Goal: Task Accomplishment & Management: Use online tool/utility

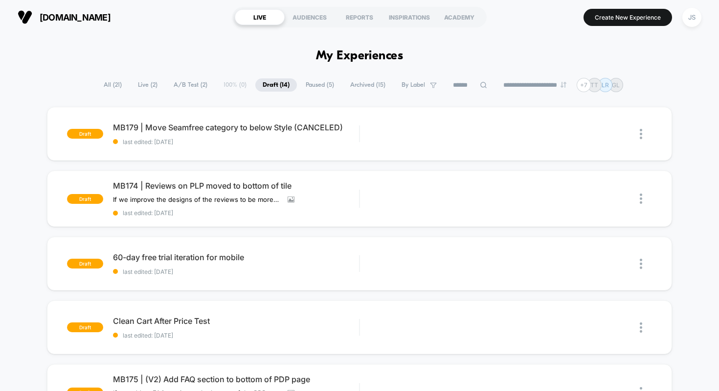
click at [303, 200] on icon at bounding box center [304, 198] width 5 height 5
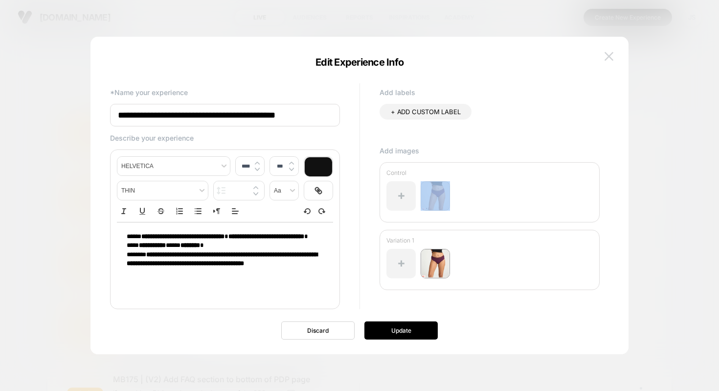
click at [609, 57] on img at bounding box center [609, 56] width 9 height 8
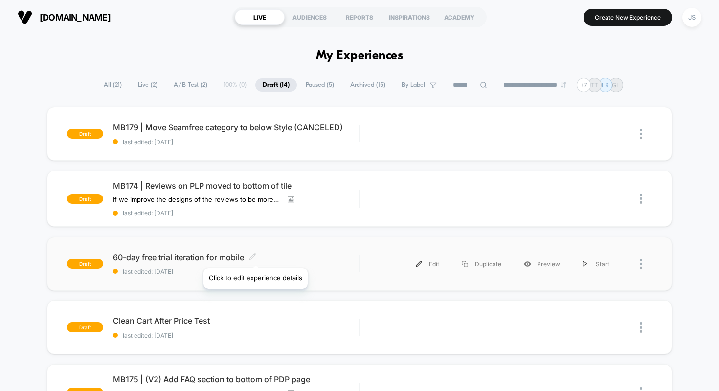
click at [255, 255] on icon at bounding box center [253, 256] width 6 height 6
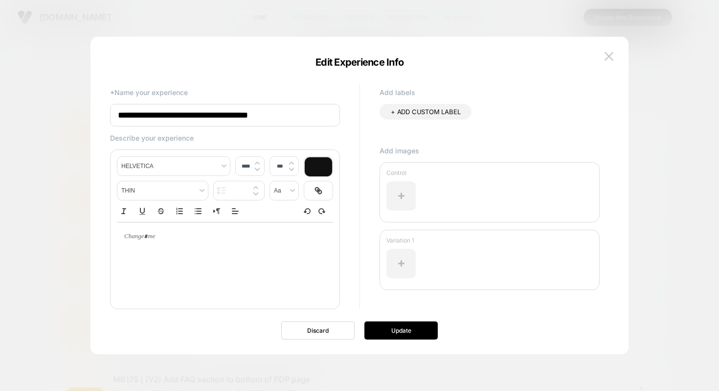
click at [200, 119] on input "**********" at bounding box center [225, 115] width 230 height 23
paste input "**********"
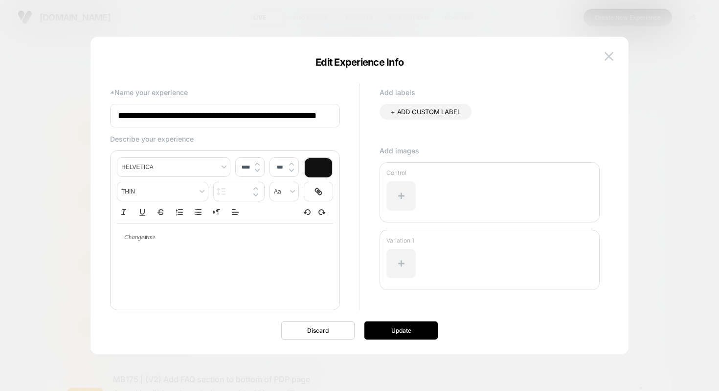
type input "**********"
type input "****"
click at [162, 231] on div at bounding box center [225, 237] width 216 height 28
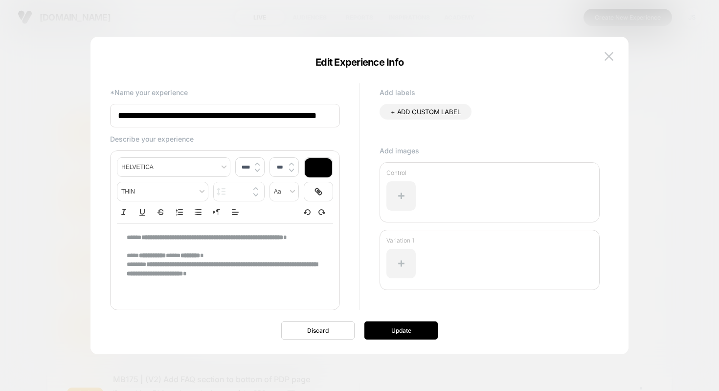
click at [128, 240] on p "**********" at bounding box center [221, 242] width 189 height 18
click at [130, 235] on div "**********" at bounding box center [225, 255] width 216 height 65
click at [128, 236] on span "**" at bounding box center [129, 237] width 5 height 6
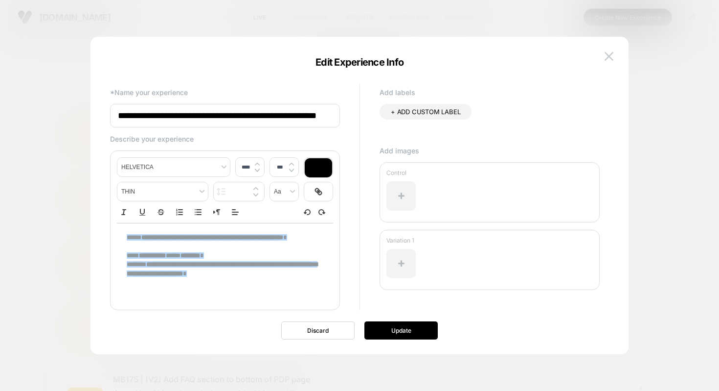
drag, startPoint x: 275, startPoint y: 281, endPoint x: 260, endPoint y: 270, distance: 18.5
click at [260, 270] on div "**********" at bounding box center [225, 255] width 216 height 65
click at [316, 160] on div at bounding box center [318, 167] width 27 height 19
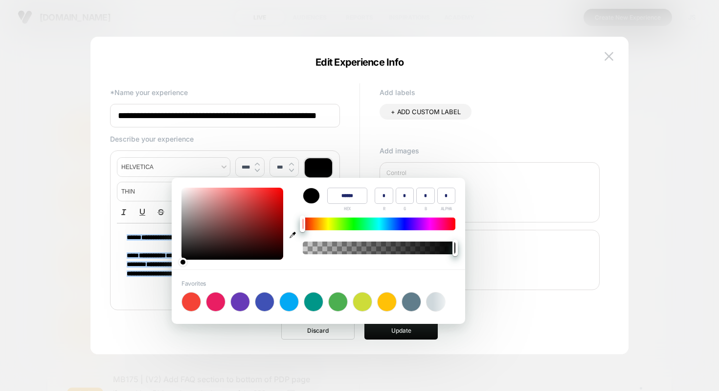
click at [347, 144] on div "**********" at bounding box center [354, 203] width 499 height 244
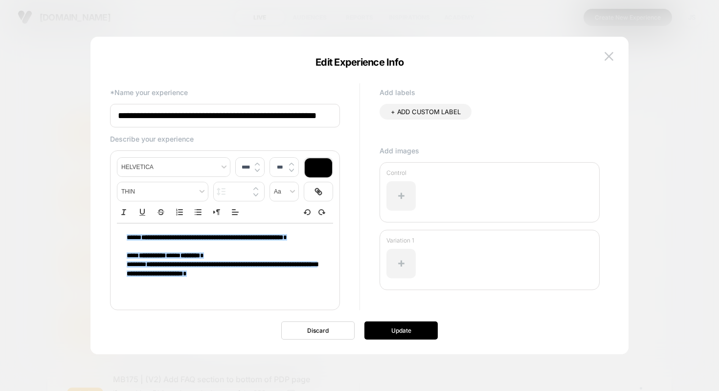
click at [347, 144] on div "**********" at bounding box center [354, 203] width 499 height 244
click at [388, 335] on button "Update" at bounding box center [401, 330] width 73 height 18
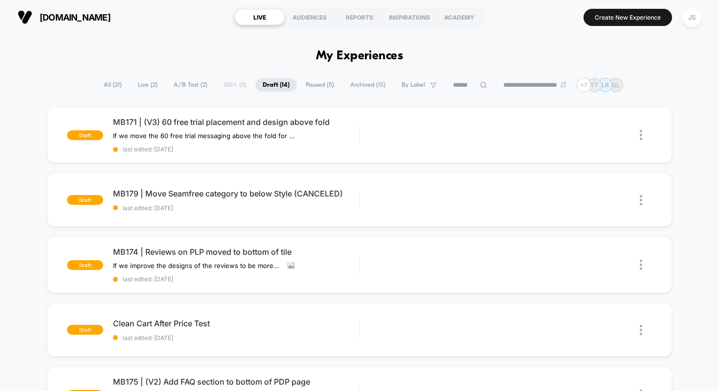
click at [190, 31] on div "[DOMAIN_NAME] LIVE AUDIENCES REPORTS INSPIRATIONS ACADEMY Create New Experience…" at bounding box center [359, 17] width 719 height 34
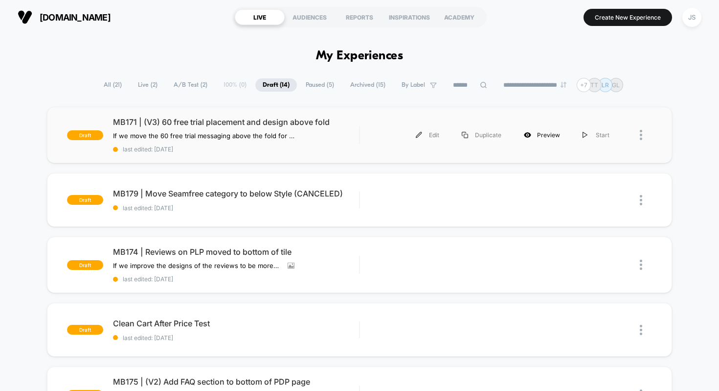
click at [530, 134] on icon at bounding box center [527, 134] width 7 height 7
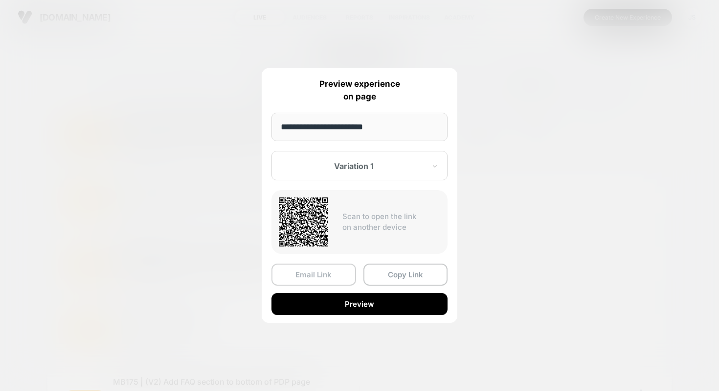
click at [324, 273] on button "Email Link" at bounding box center [314, 274] width 85 height 22
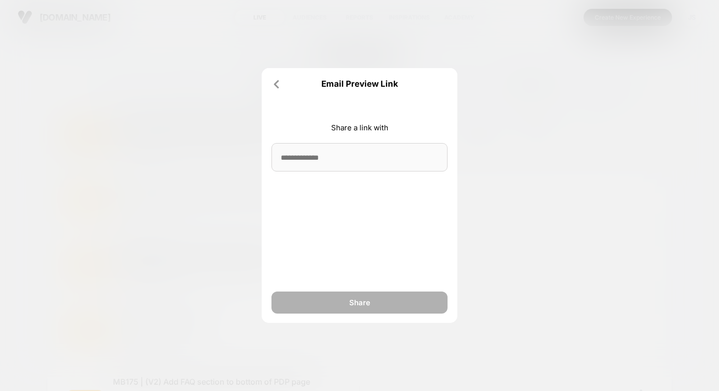
click at [322, 168] on input at bounding box center [360, 157] width 176 height 28
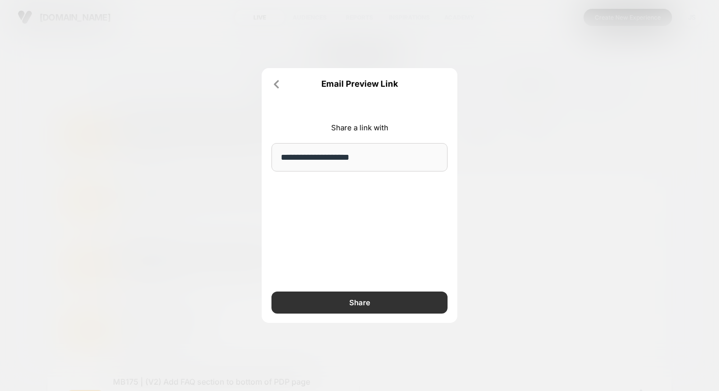
type input "**********"
click at [320, 303] on button "Share" at bounding box center [360, 302] width 176 height 22
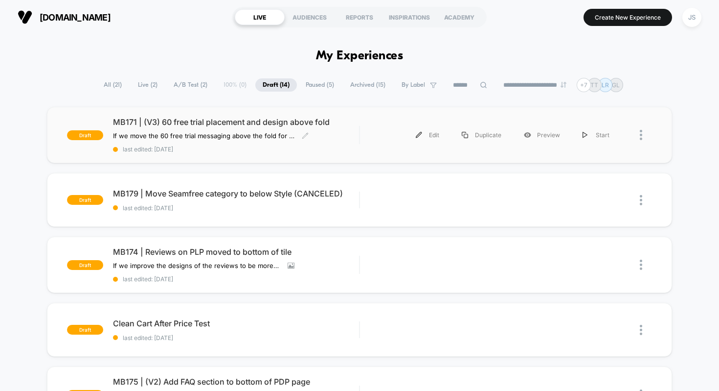
click at [233, 117] on span "MB171 | (V3) 60 free trial placement and design above fold" at bounding box center [236, 122] width 247 height 10
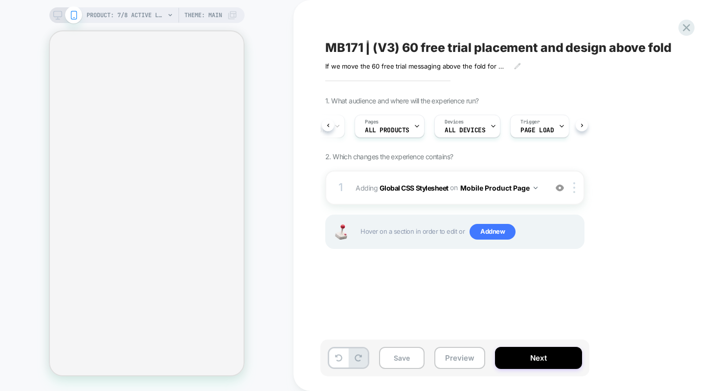
scroll to position [0, 61]
click at [506, 184] on button "Mobile Product Page" at bounding box center [498, 188] width 77 height 14
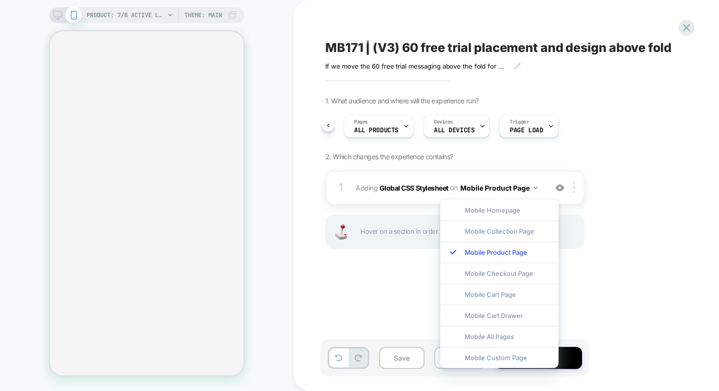
click at [607, 257] on div "1. What audience and where will the experience run? Audience All Visitors Pages…" at bounding box center [503, 184] width 357 height 177
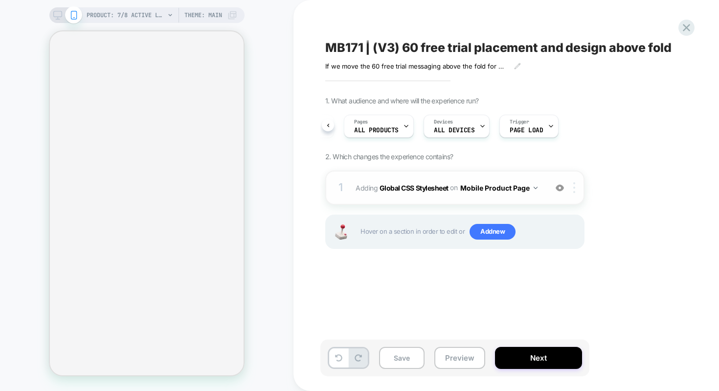
click at [576, 191] on div at bounding box center [576, 187] width 16 height 11
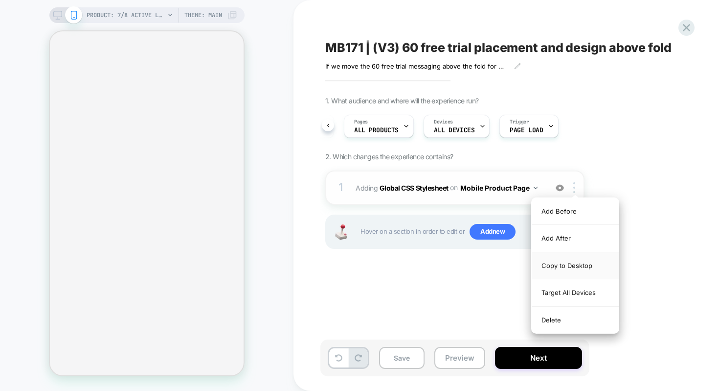
click at [579, 267] on div "Copy to Desktop" at bounding box center [575, 265] width 87 height 27
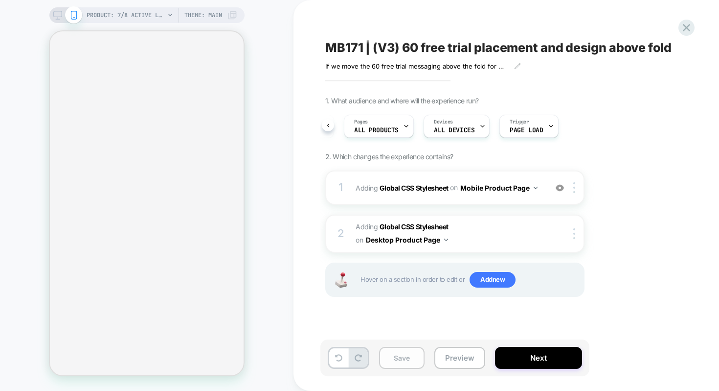
click at [392, 352] on button "Save" at bounding box center [402, 357] width 46 height 22
click at [463, 348] on button "Preview" at bounding box center [460, 357] width 51 height 22
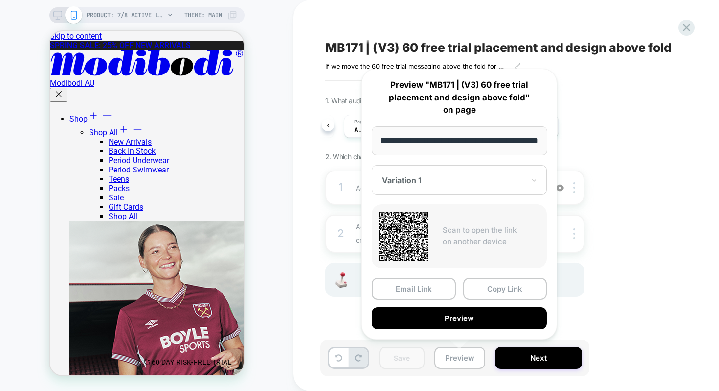
scroll to position [0, 0]
click at [419, 290] on button "Email Link" at bounding box center [414, 288] width 84 height 22
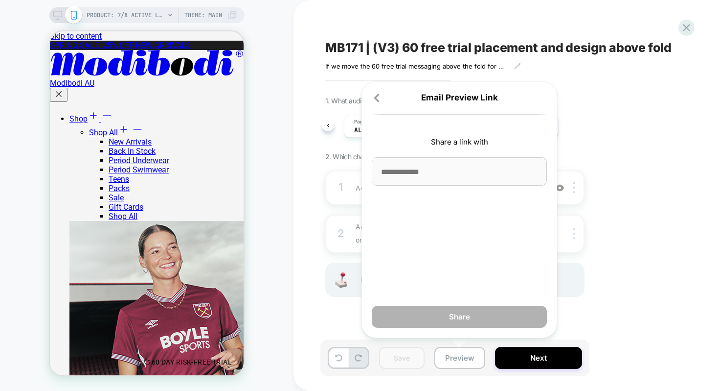
click at [416, 179] on input at bounding box center [459, 171] width 175 height 28
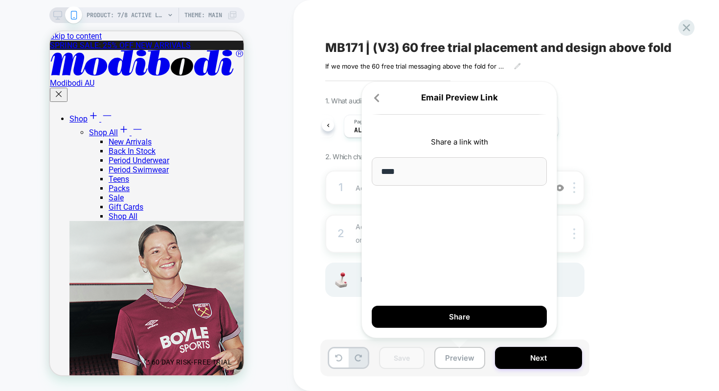
type input "****"
click at [674, 117] on div "1. What audience and where will the experience run? Audience All Visitors Pages…" at bounding box center [503, 208] width 357 height 225
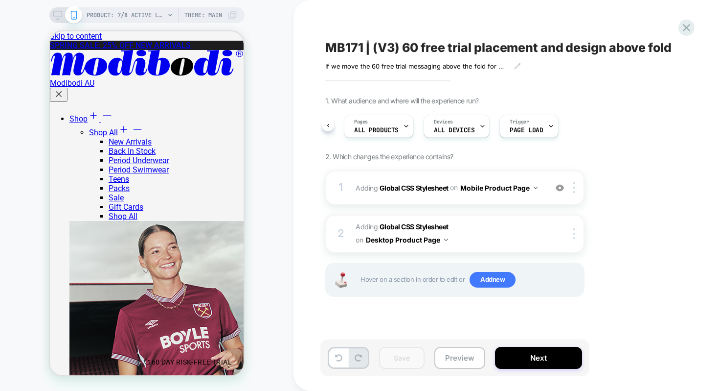
click at [59, 15] on icon at bounding box center [57, 15] width 9 height 9
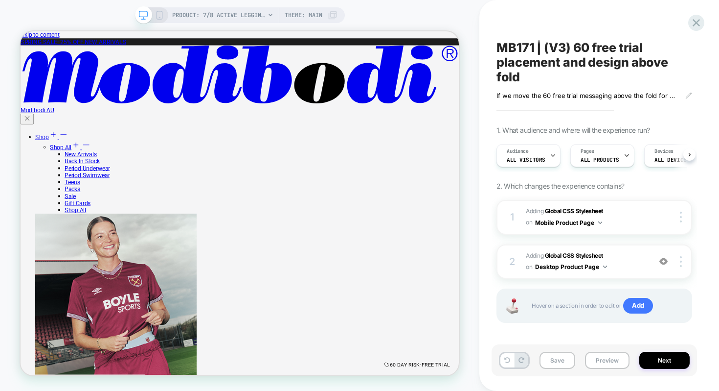
scroll to position [0, 0]
click at [59, 15] on div "PRODUCT: 7/8 Active Legging Moderate Black PRODUCT: 7/8 Active Legging Moderate…" at bounding box center [240, 195] width 480 height 371
click at [96, 20] on div "PRODUCT: 7/8 Active Legging Moderate Black PRODUCT: 7/8 Active Legging Moderate…" at bounding box center [240, 195] width 480 height 371
click at [599, 358] on button "Preview" at bounding box center [607, 359] width 45 height 17
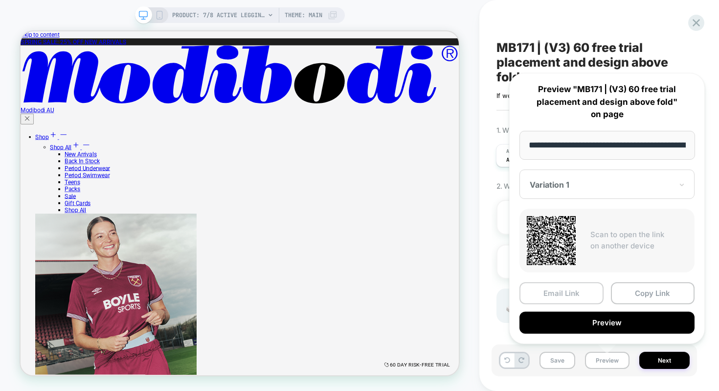
click at [560, 290] on button "Email Link" at bounding box center [562, 293] width 84 height 22
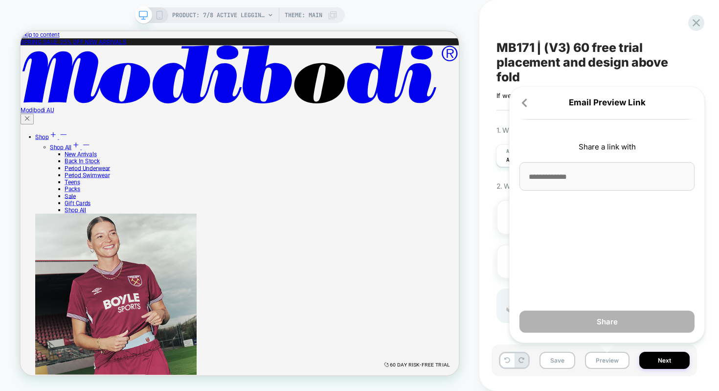
click at [563, 177] on input at bounding box center [607, 176] width 175 height 28
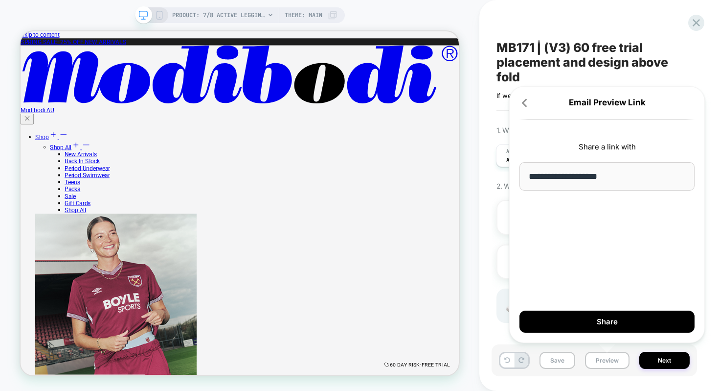
type input "**********"
click at [570, 227] on div "**********" at bounding box center [607, 214] width 196 height 256
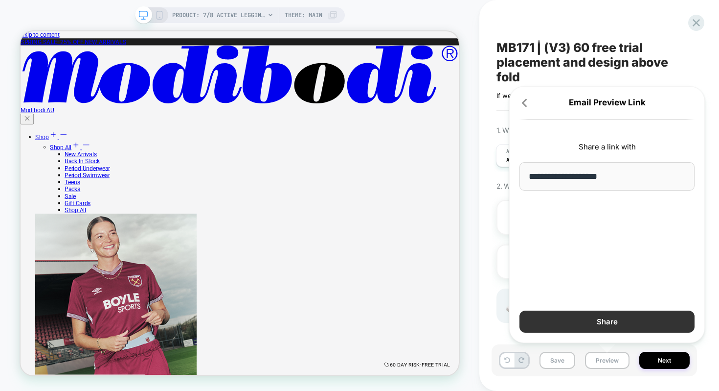
click at [584, 313] on button "Share" at bounding box center [607, 321] width 175 height 22
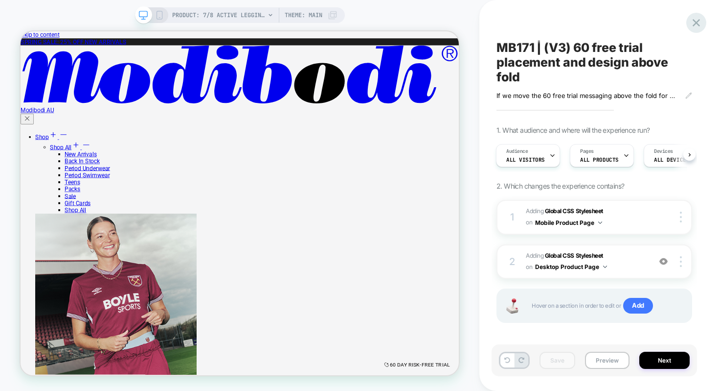
click at [693, 27] on icon at bounding box center [696, 22] width 13 height 13
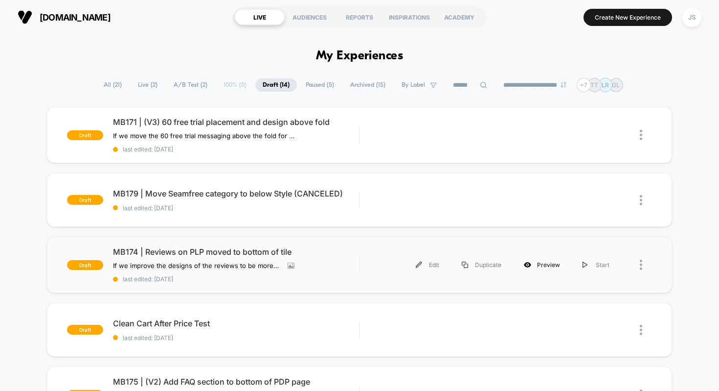
click at [538, 267] on div "Preview" at bounding box center [542, 264] width 59 height 22
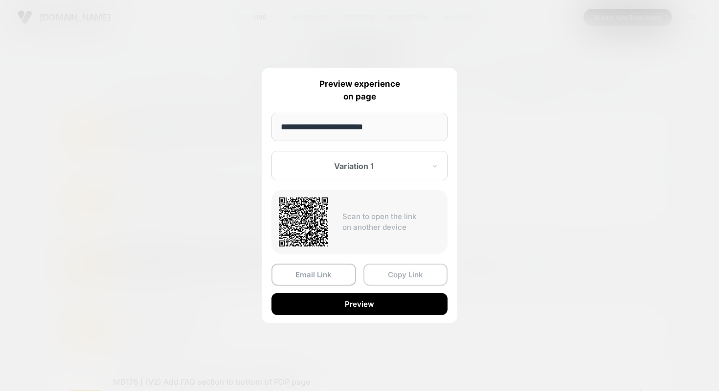
click at [402, 276] on button "Copy Link" at bounding box center [406, 274] width 85 height 22
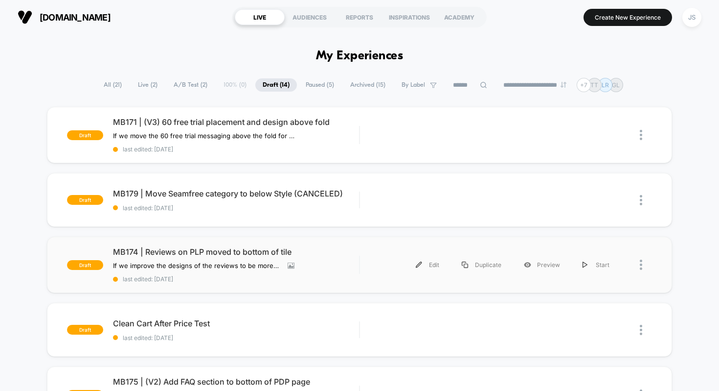
click at [174, 244] on div "draft MB174 | Reviews on PLP moved to bottom of tile If we improve the designs …" at bounding box center [360, 264] width 626 height 56
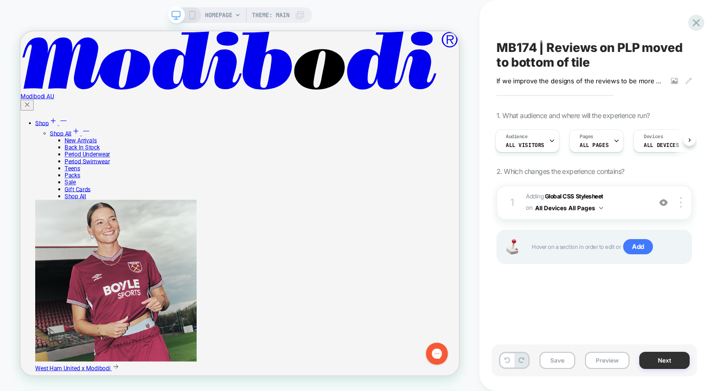
click at [647, 355] on button "Next" at bounding box center [665, 359] width 50 height 17
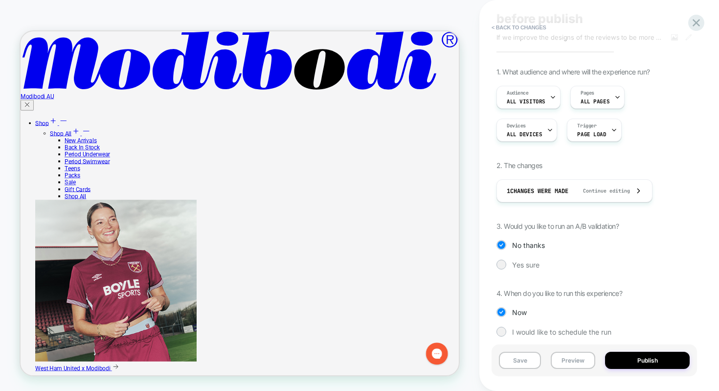
scroll to position [67, 0]
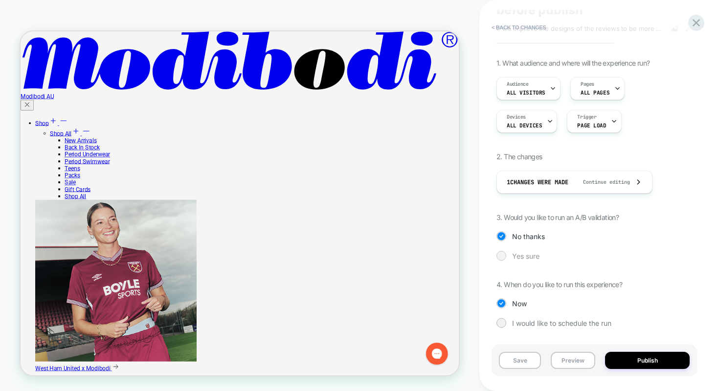
click at [529, 256] on span "Yes sure" at bounding box center [525, 256] width 27 height 8
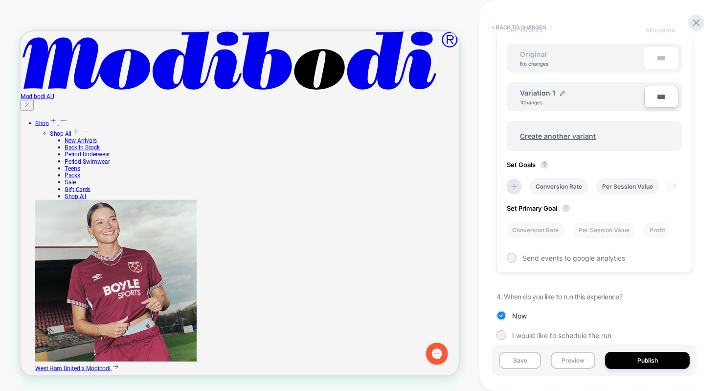
scroll to position [334, 0]
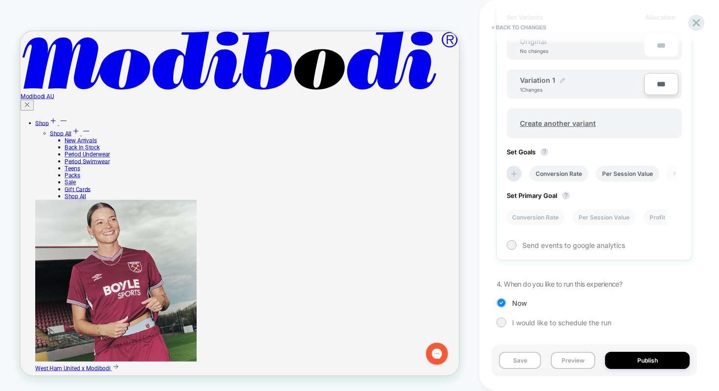
click at [560, 81] on img at bounding box center [562, 80] width 5 height 5
click at [554, 85] on input "**********" at bounding box center [555, 84] width 71 height 19
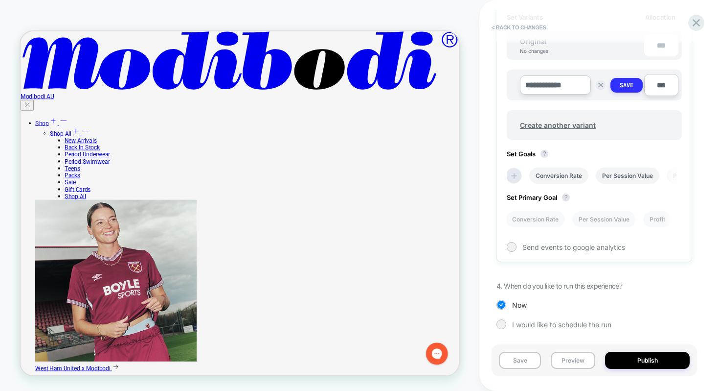
type input "**********"
click at [623, 85] on strong "Save" at bounding box center [627, 85] width 14 height 8
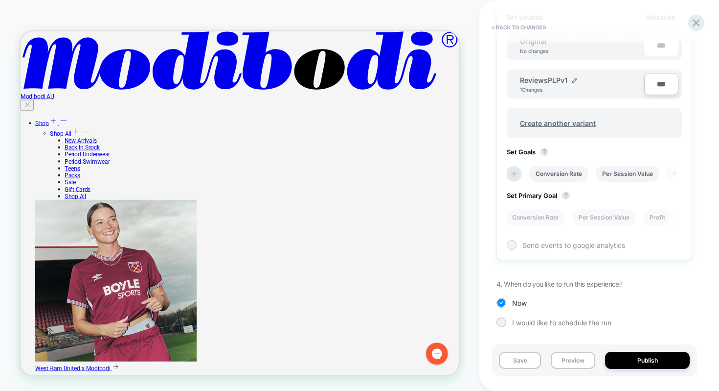
click at [513, 244] on div at bounding box center [511, 244] width 7 height 7
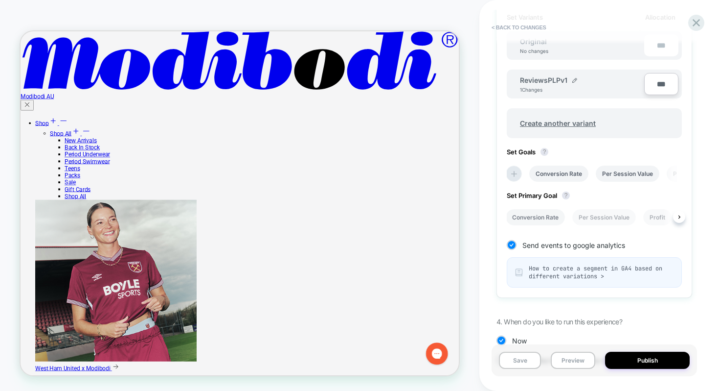
click at [543, 216] on li "Conversion Rate" at bounding box center [535, 217] width 59 height 16
click at [551, 271] on span "How to create a segment in GA4 based on different variations >" at bounding box center [601, 272] width 145 height 16
click at [519, 176] on li at bounding box center [514, 173] width 16 height 16
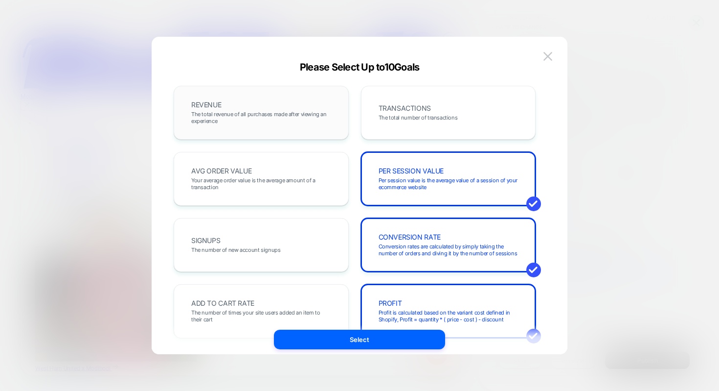
click at [310, 105] on div "REVENUE The total revenue of all purchases made after viewing an experience" at bounding box center [261, 112] width 155 height 33
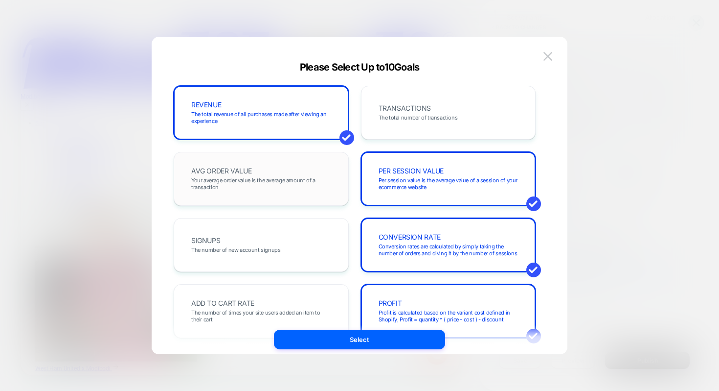
click at [310, 172] on div "AVG ORDER VALUE Your average order value is the average amount of a transaction" at bounding box center [261, 178] width 155 height 33
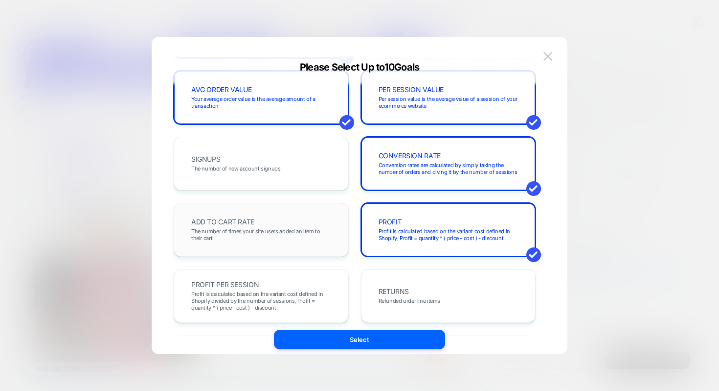
click at [300, 218] on div "ADD TO CART RATE The number of times your site users added an item to their cart" at bounding box center [261, 229] width 155 height 33
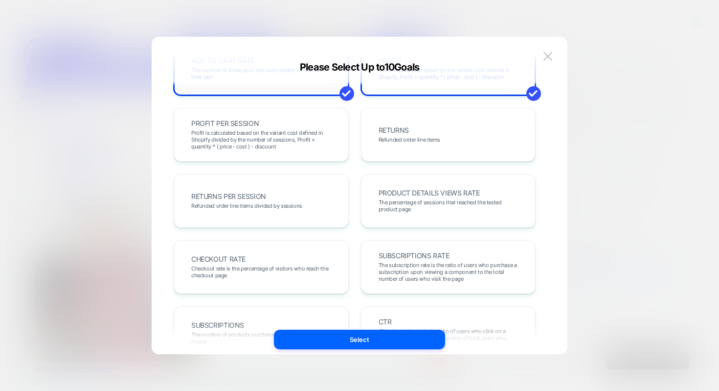
scroll to position [248, 0]
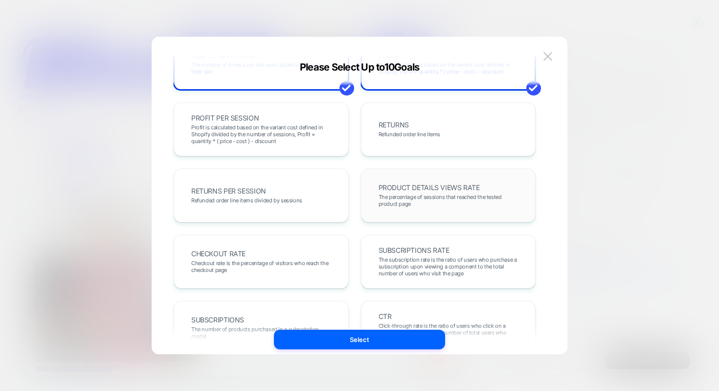
click at [397, 182] on div "PRODUCT DETAILS VIEWS RATE The percentage of sessions that reached the tested p…" at bounding box center [448, 195] width 155 height 33
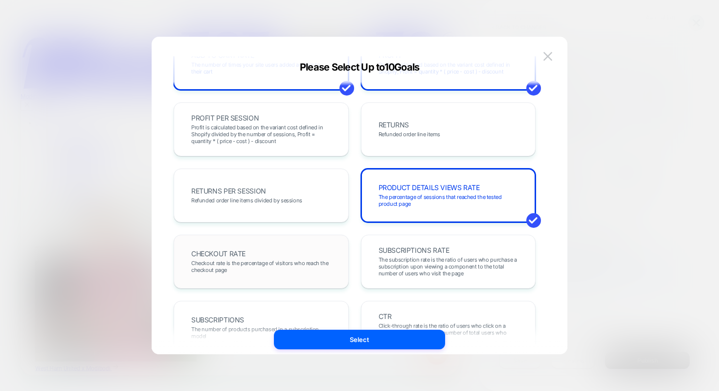
click at [329, 262] on span "Checkout rate is the percentage of visitors who reach the checkout page" at bounding box center [261, 266] width 140 height 14
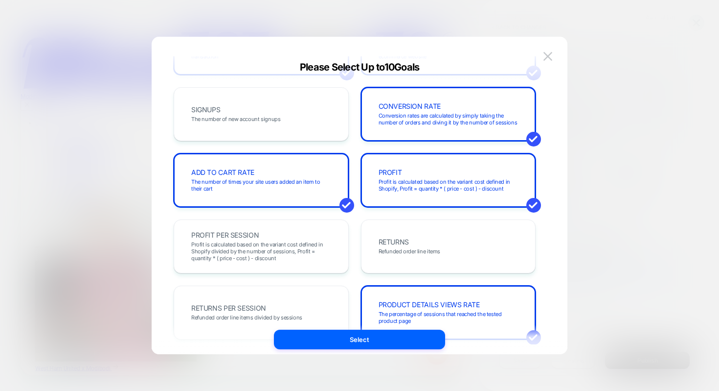
scroll to position [0, 0]
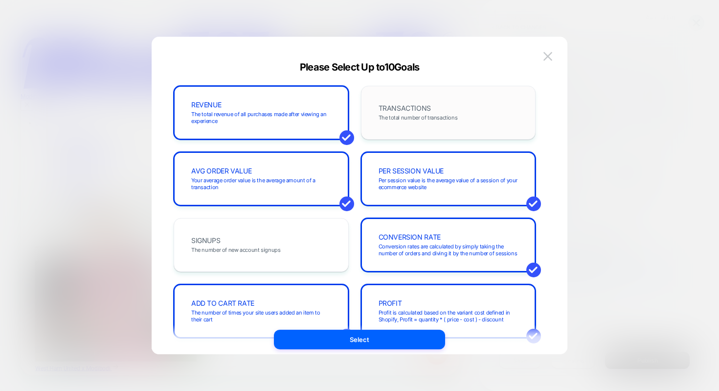
click at [438, 104] on div "TRANSACTIONS The total number of transactions" at bounding box center [448, 112] width 155 height 33
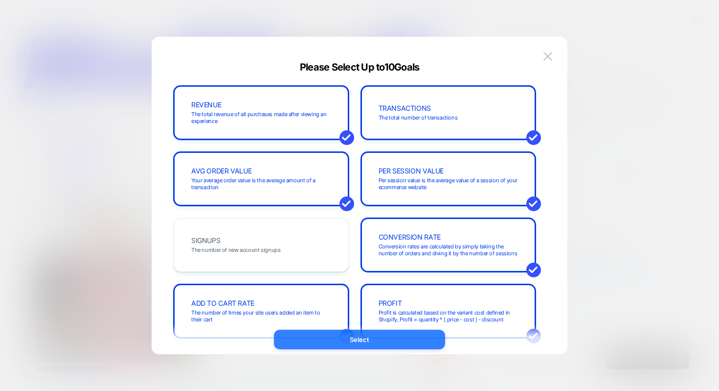
click at [382, 338] on button "Select" at bounding box center [359, 339] width 171 height 20
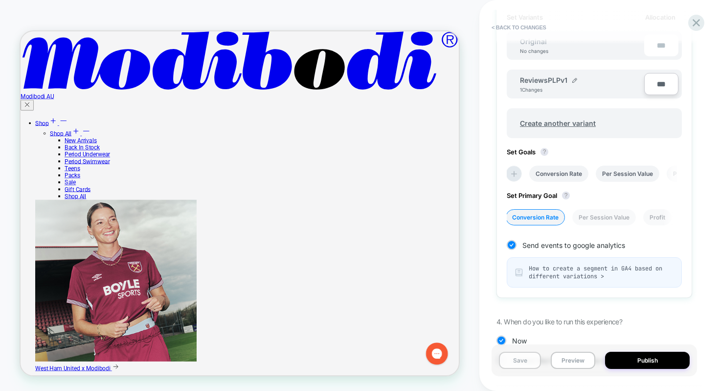
click at [533, 359] on button "Save" at bounding box center [520, 359] width 42 height 17
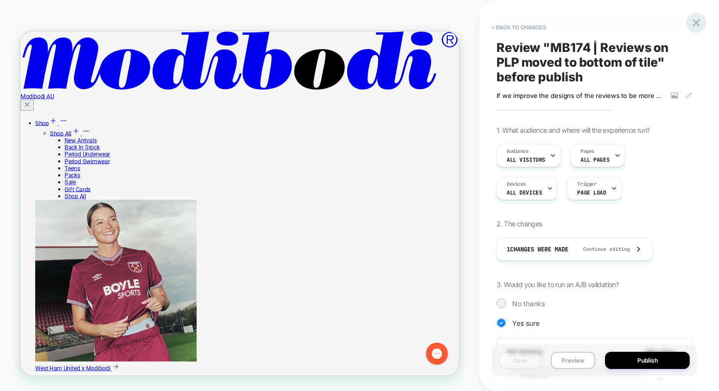
click at [693, 26] on icon at bounding box center [696, 22] width 13 height 13
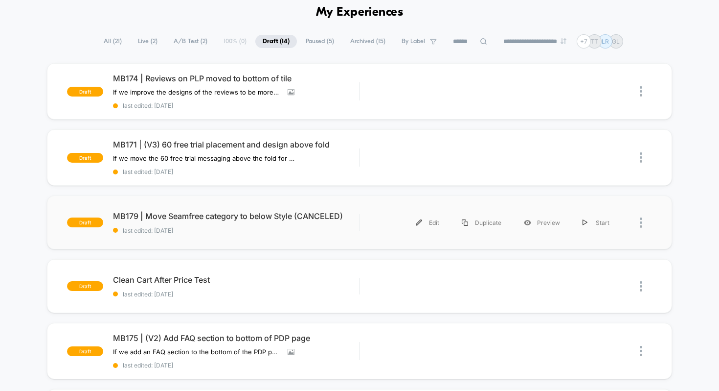
scroll to position [44, 0]
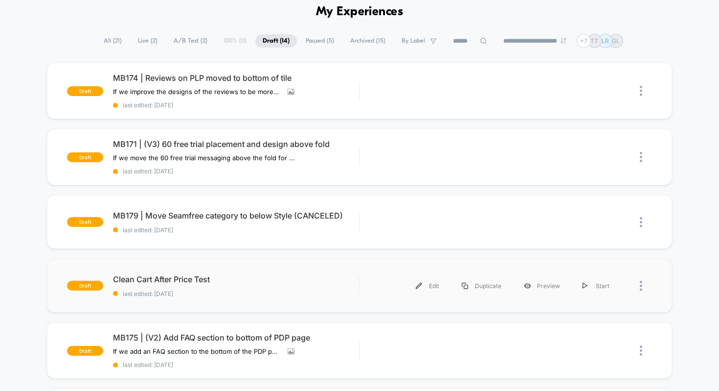
click at [193, 268] on div "draft Clean Cart After Price Test last edited: [DATE] Edit Duplicate Preview St…" at bounding box center [360, 285] width 626 height 54
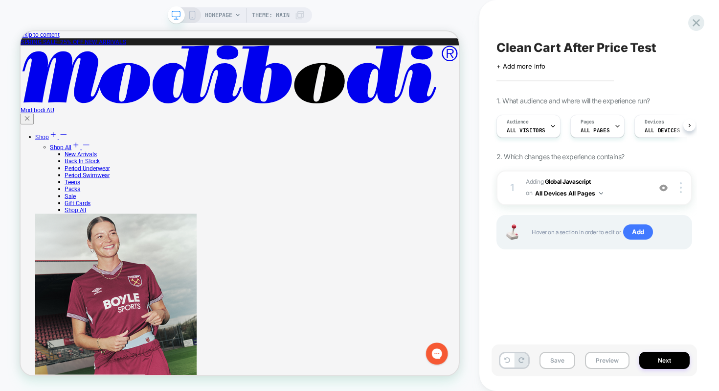
scroll to position [0, 0]
click at [686, 189] on div at bounding box center [682, 187] width 19 height 11
click at [646, 264] on div "1 Adding Global Javascript on All Devices All Pages Add Before Add After Target…" at bounding box center [595, 221] width 196 height 103
click at [701, 21] on icon at bounding box center [696, 22] width 13 height 13
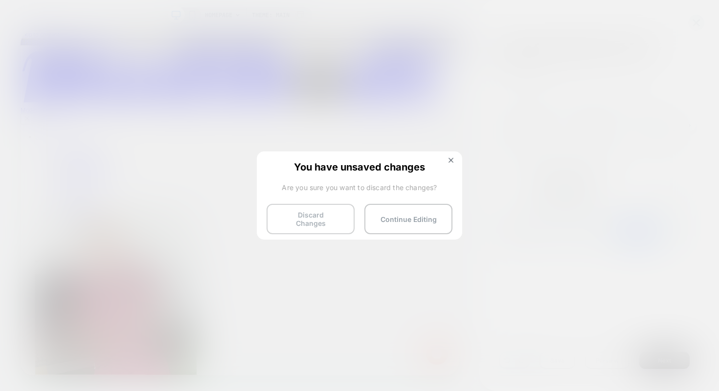
click at [304, 215] on button "Discard Changes" at bounding box center [311, 219] width 88 height 30
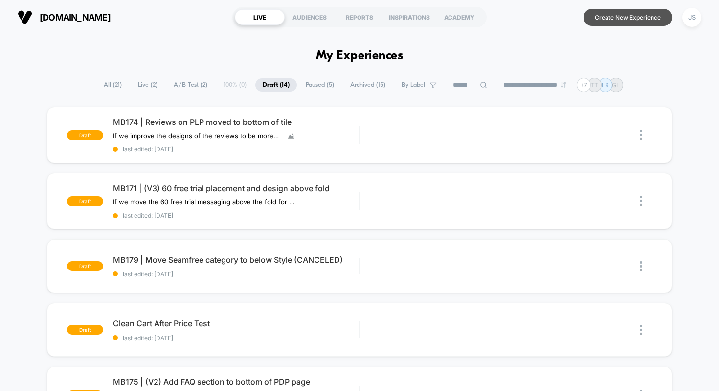
click at [609, 20] on button "Create New Experience" at bounding box center [628, 17] width 89 height 17
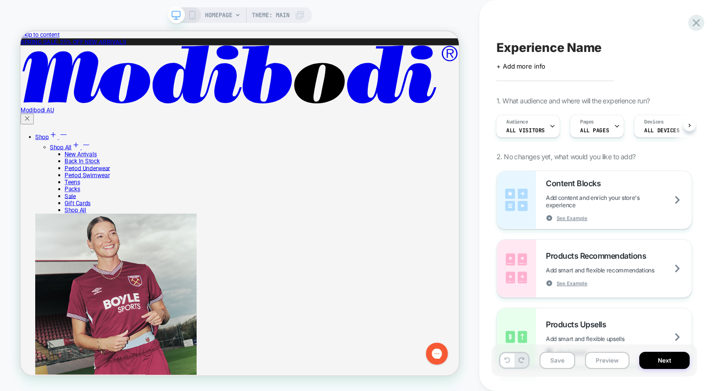
click at [543, 49] on span "Experience Name" at bounding box center [549, 47] width 105 height 15
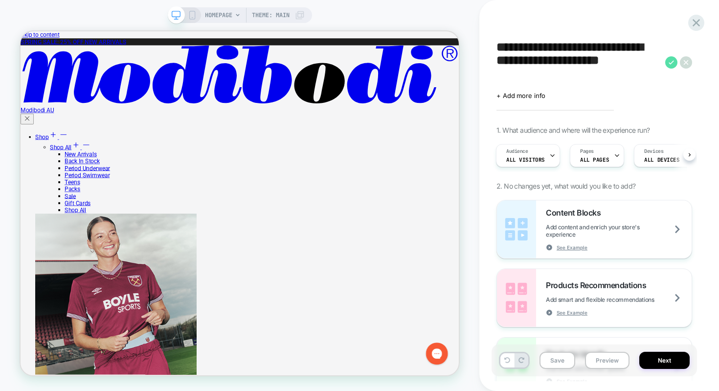
type textarea "**********"
click at [667, 63] on icon at bounding box center [672, 62] width 12 height 12
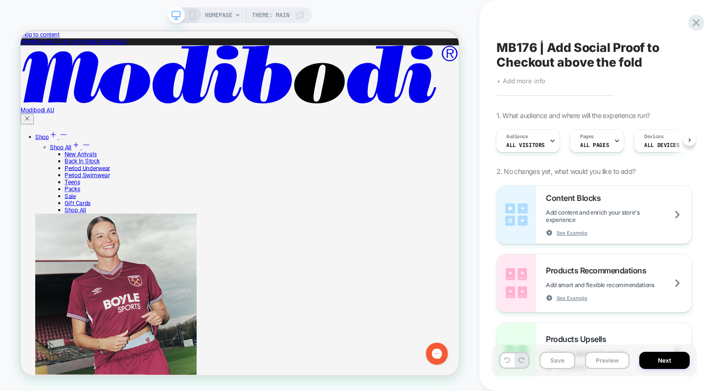
click at [526, 80] on span "+ Add more info" at bounding box center [521, 81] width 49 height 8
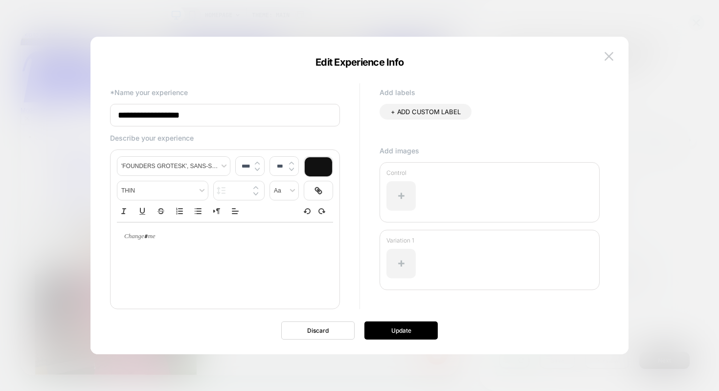
type input "****"
click at [221, 241] on p at bounding box center [221, 236] width 189 height 9
click at [167, 242] on div at bounding box center [225, 236] width 216 height 28
click at [154, 239] on p at bounding box center [221, 236] width 189 height 9
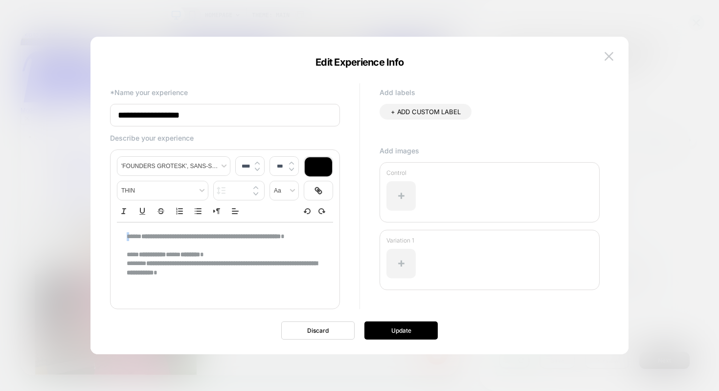
drag, startPoint x: 259, startPoint y: 281, endPoint x: 129, endPoint y: 234, distance: 138.2
click at [129, 234] on div "**********" at bounding box center [225, 254] width 216 height 65
click at [126, 235] on div "**********" at bounding box center [225, 254] width 216 height 65
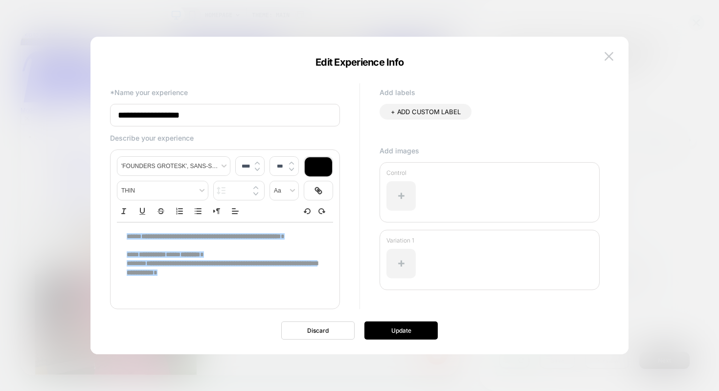
drag, startPoint x: 126, startPoint y: 235, endPoint x: 220, endPoint y: 275, distance: 101.8
click at [220, 275] on div "**********" at bounding box center [225, 254] width 216 height 65
click at [319, 166] on div at bounding box center [318, 166] width 27 height 19
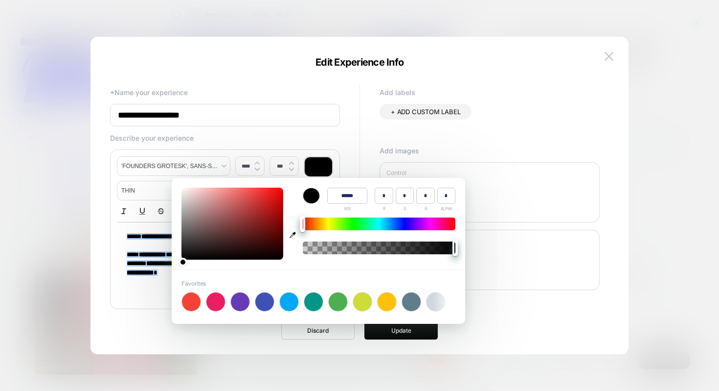
click at [351, 156] on div "**********" at bounding box center [354, 202] width 499 height 243
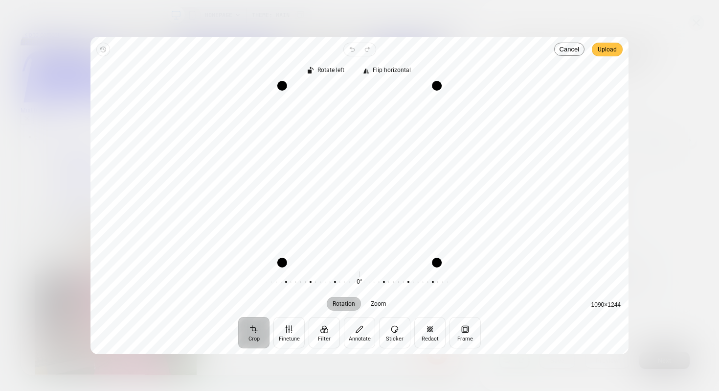
click at [602, 55] on span "Upload" at bounding box center [607, 50] width 19 height 12
click at [0, 0] on button "Upload" at bounding box center [0, 0] width 0 height 0
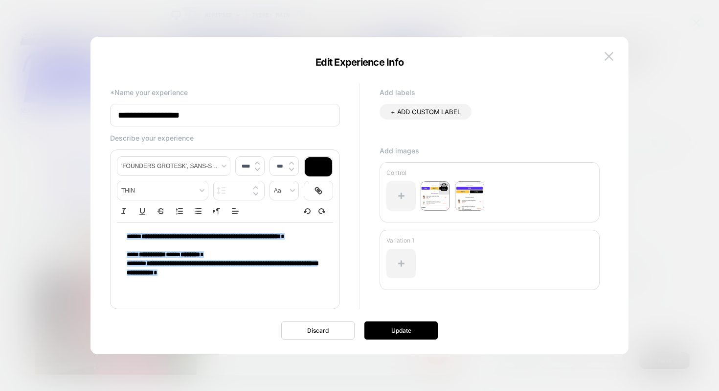
click at [446, 186] on icon at bounding box center [444, 187] width 9 height 9
click at [462, 246] on button "Yes" at bounding box center [471, 243] width 48 height 15
click at [401, 255] on div at bounding box center [401, 263] width 29 height 29
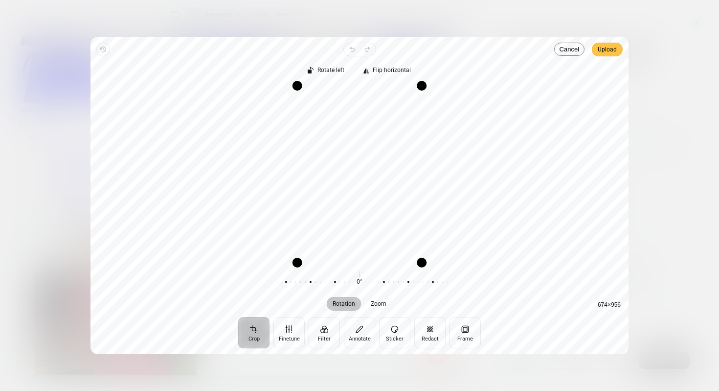
click at [614, 51] on span "Upload" at bounding box center [607, 50] width 19 height 12
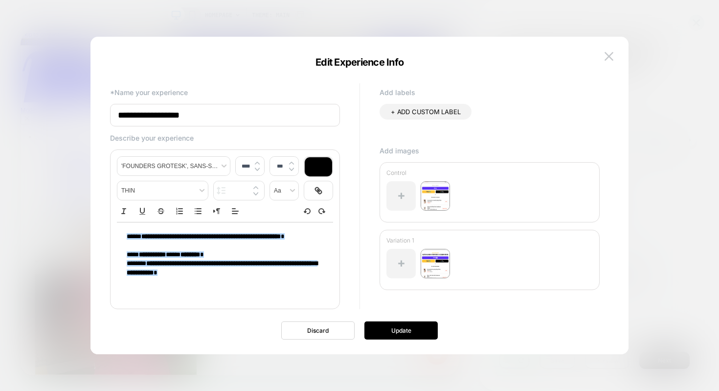
click at [391, 313] on div "**********" at bounding box center [354, 202] width 499 height 243
click at [394, 327] on button "Update" at bounding box center [401, 330] width 73 height 18
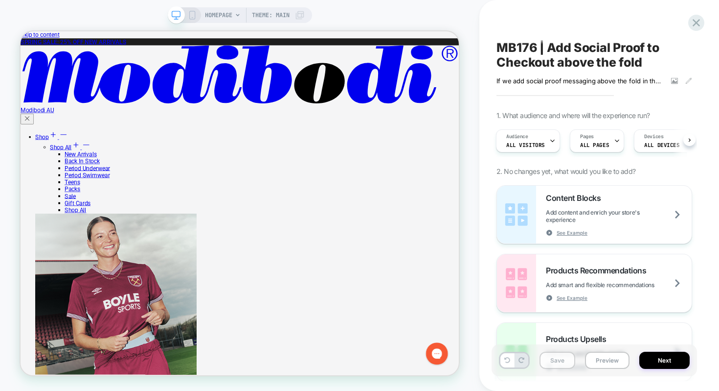
click at [558, 357] on button "Save" at bounding box center [558, 359] width 36 height 17
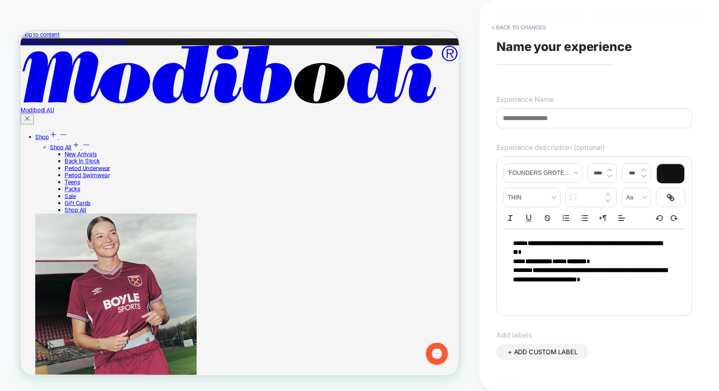
click at [549, 115] on input at bounding box center [595, 118] width 196 height 20
paste input "**********"
type input "**********"
click at [615, 326] on div "**********" at bounding box center [595, 195] width 206 height 371
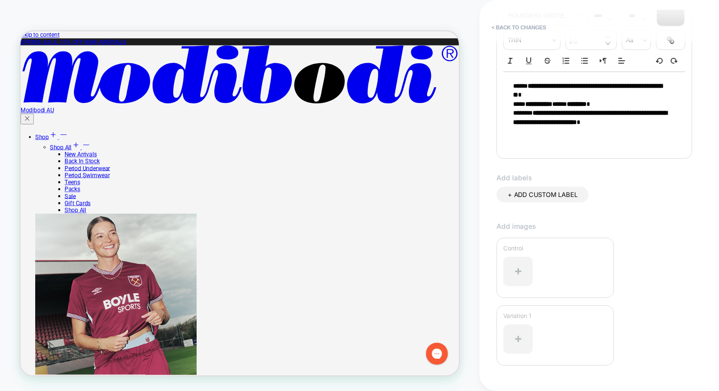
scroll to position [221, 0]
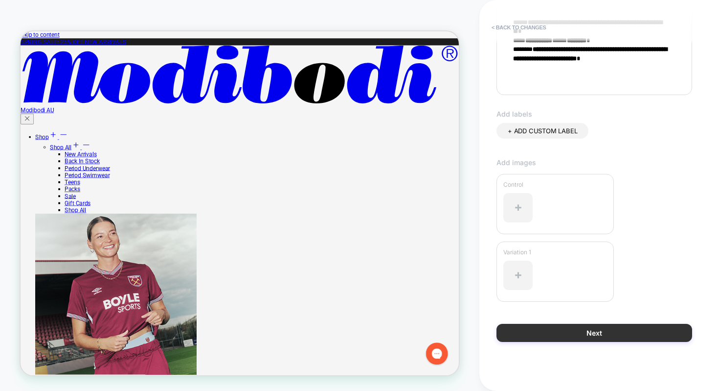
click at [593, 334] on button "Next" at bounding box center [595, 332] width 196 height 18
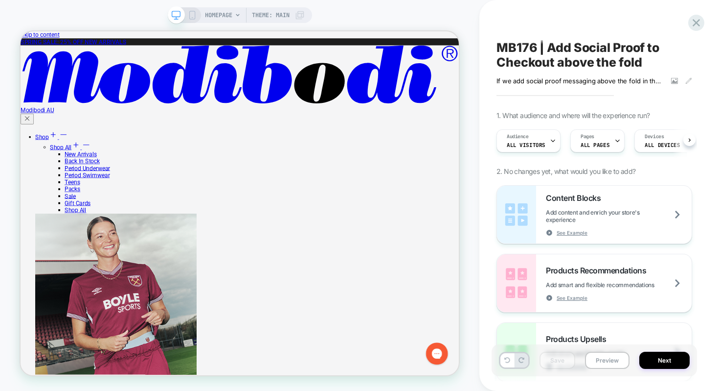
scroll to position [0, 0]
click at [675, 81] on icon at bounding box center [674, 80] width 5 height 3
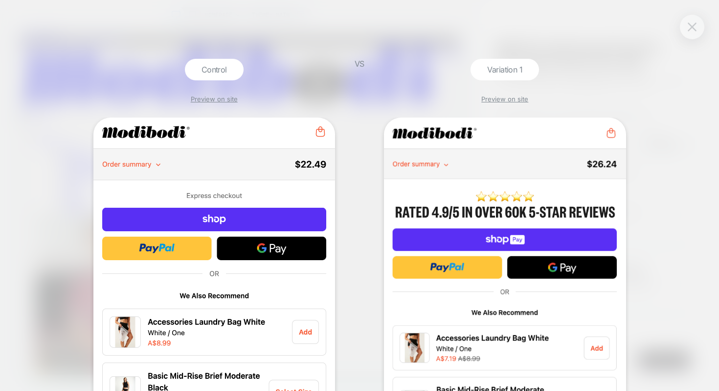
click at [691, 29] on img at bounding box center [692, 27] width 9 height 8
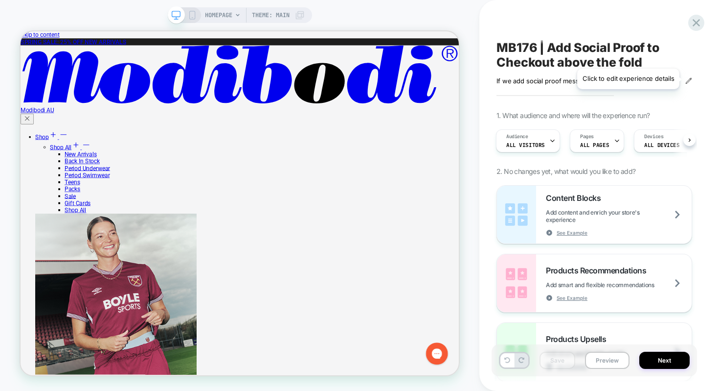
click at [686, 79] on icon at bounding box center [689, 80] width 7 height 7
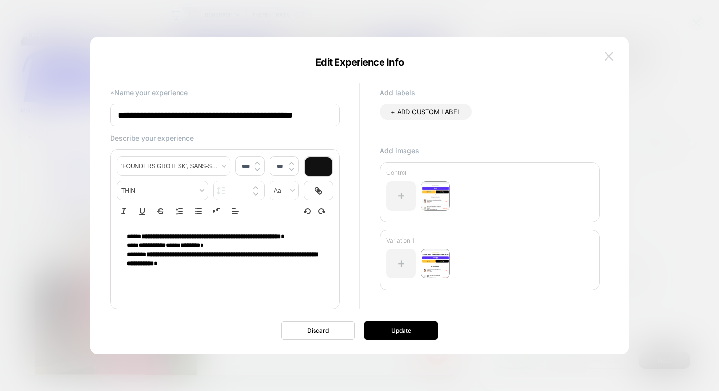
scroll to position [0, 1]
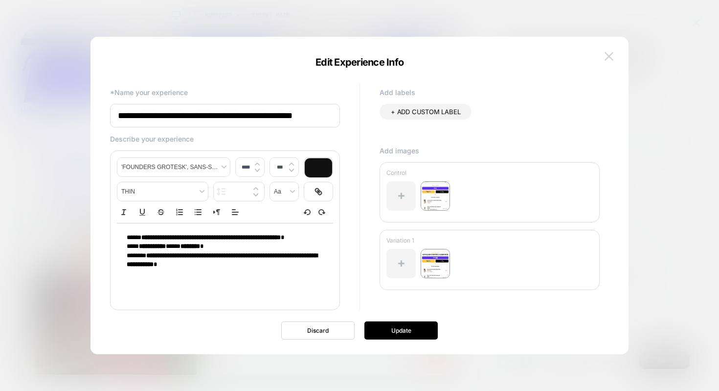
click at [609, 58] on img at bounding box center [609, 56] width 9 height 8
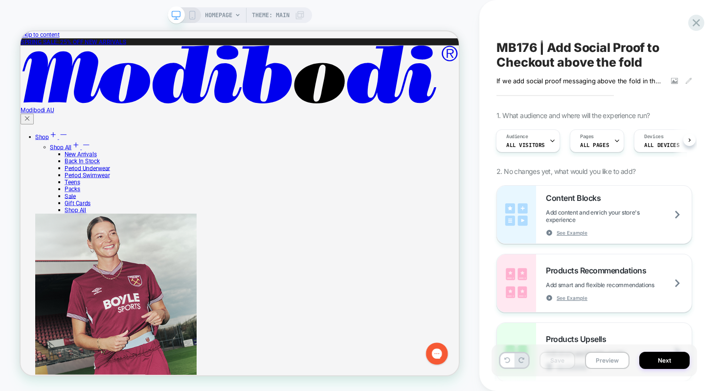
click at [227, 17] on span "HOMEPAGE" at bounding box center [218, 15] width 27 height 16
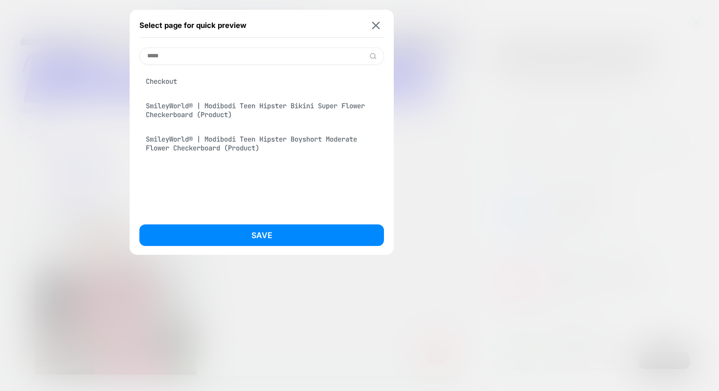
type input "*****"
click at [175, 85] on div "Checkout" at bounding box center [261, 81] width 245 height 19
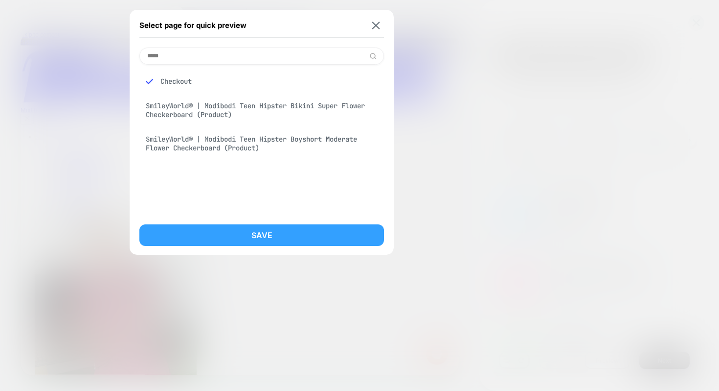
click at [188, 228] on button "Save" at bounding box center [261, 235] width 245 height 22
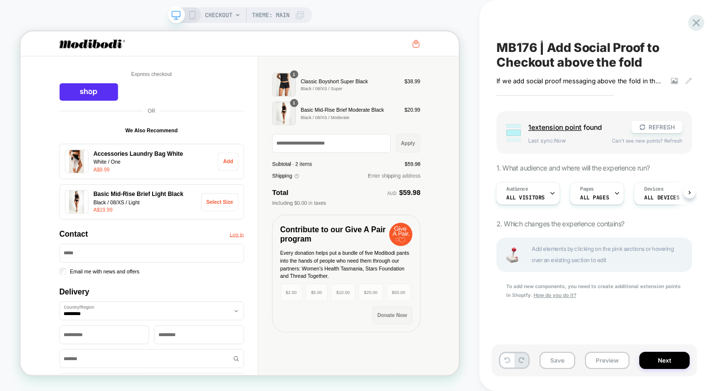
scroll to position [0, 1]
click at [295, 47] on div at bounding box center [313, 48] width 482 height 12
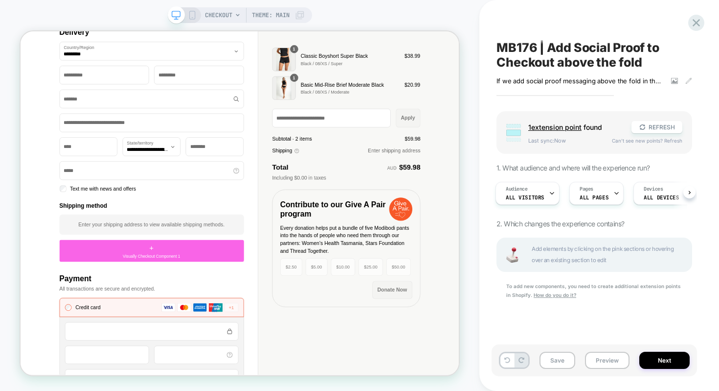
scroll to position [350, 0]
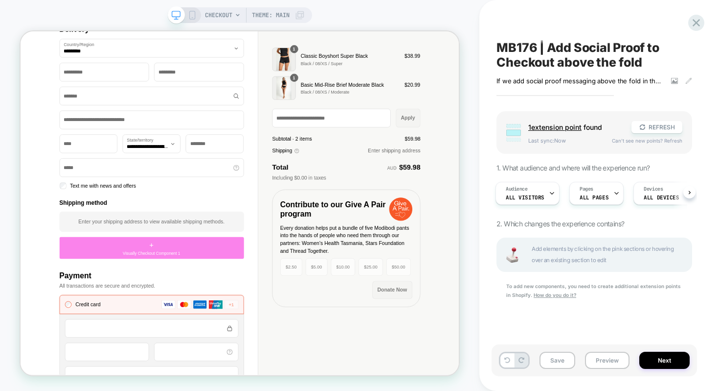
click at [246, 321] on div "+ Visually Checkout Component 1" at bounding box center [195, 319] width 246 height 29
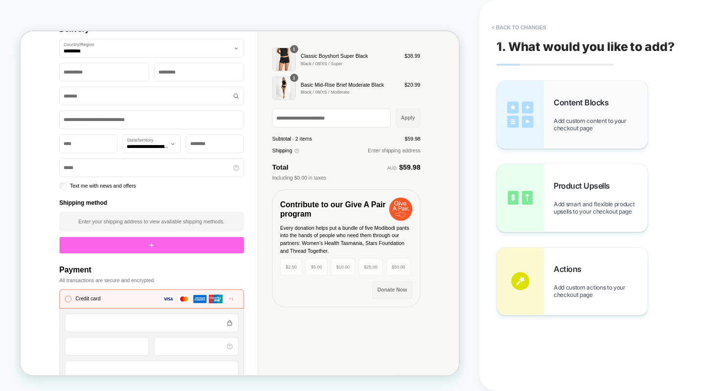
click at [546, 110] on div "Content Blocks Add custom content to your checkout page" at bounding box center [572, 115] width 151 height 68
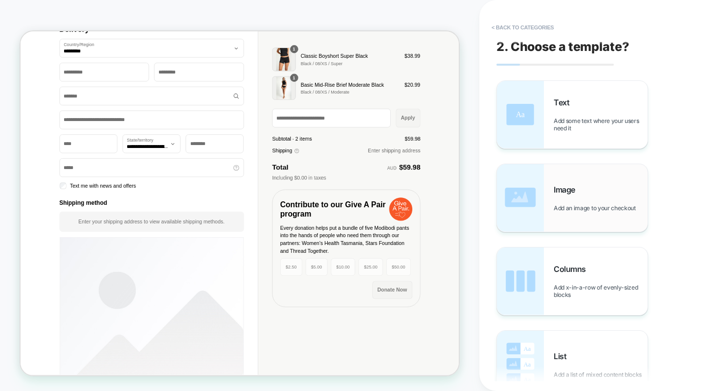
click at [569, 200] on div "Image Add an image to your checkout" at bounding box center [601, 197] width 94 height 27
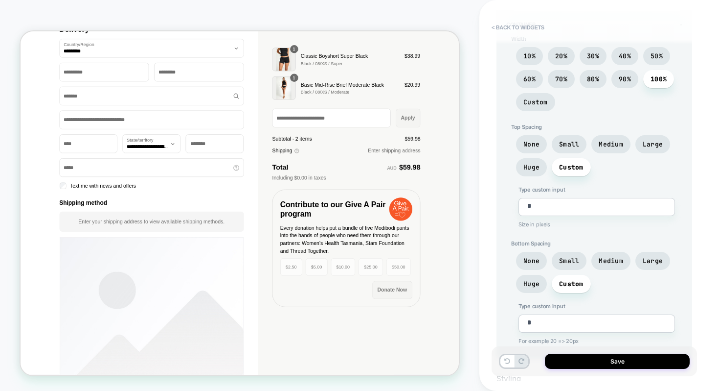
scroll to position [0, 0]
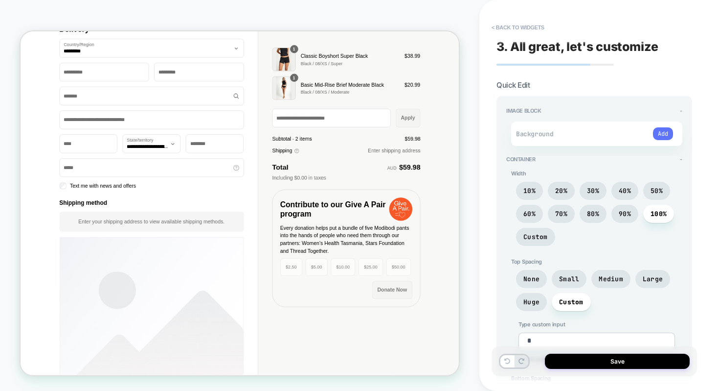
click at [667, 132] on button "Add" at bounding box center [663, 133] width 20 height 13
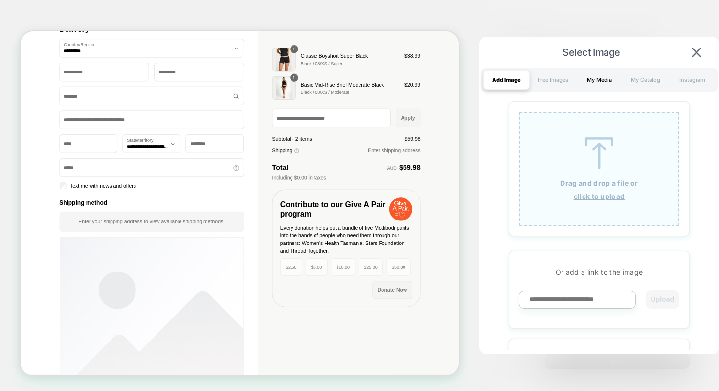
click at [589, 81] on div "My Media" at bounding box center [599, 80] width 46 height 20
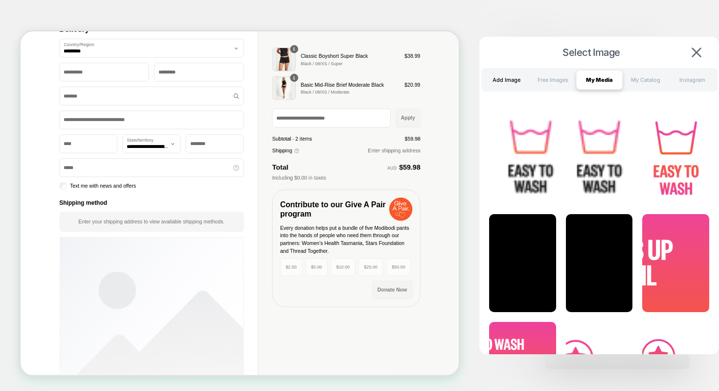
click at [520, 79] on div "Add Image" at bounding box center [506, 80] width 46 height 20
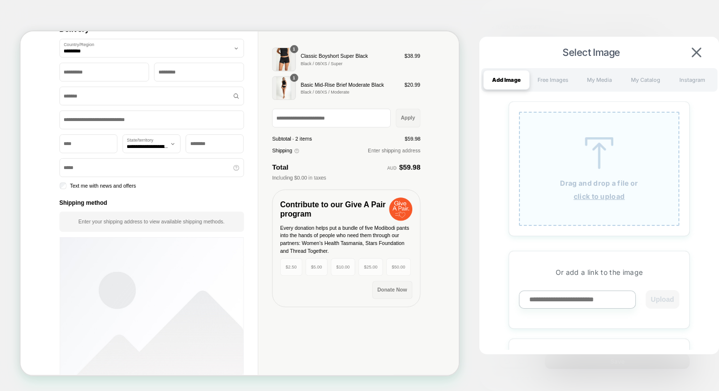
click at [599, 160] on img at bounding box center [599, 153] width 44 height 32
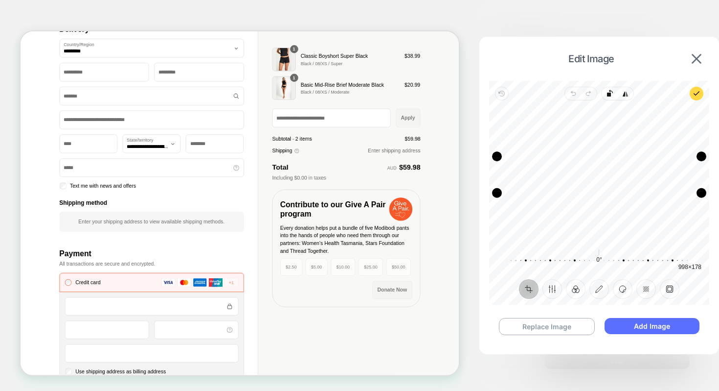
click at [643, 329] on button "Add Image" at bounding box center [652, 326] width 95 height 16
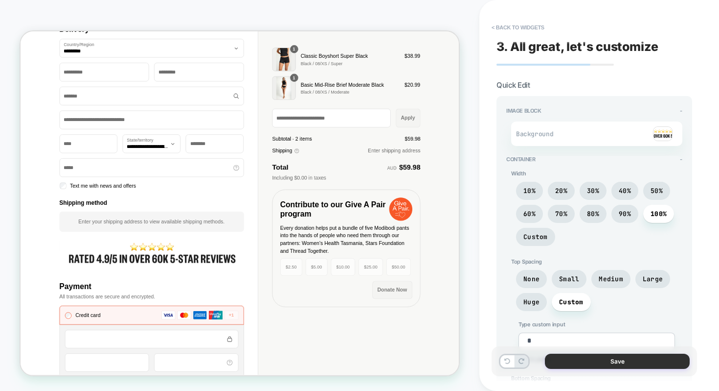
click at [630, 360] on button "Save" at bounding box center [617, 360] width 145 height 15
type textarea "*"
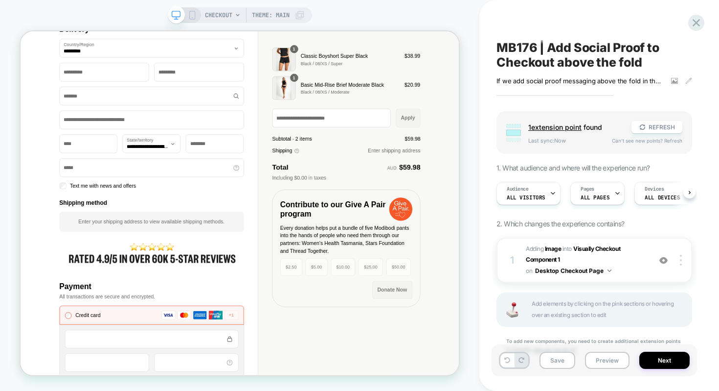
scroll to position [0, 0]
click at [568, 359] on button "Save" at bounding box center [558, 359] width 36 height 17
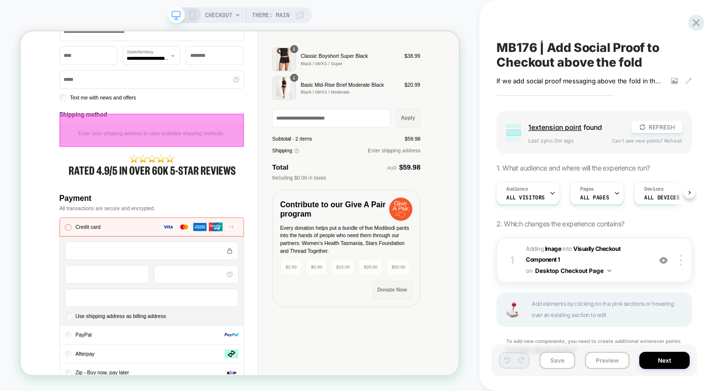
scroll to position [461, 0]
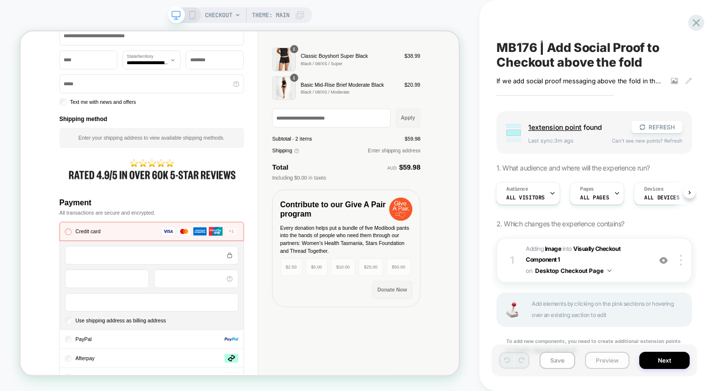
click at [606, 362] on button "Preview" at bounding box center [607, 359] width 45 height 17
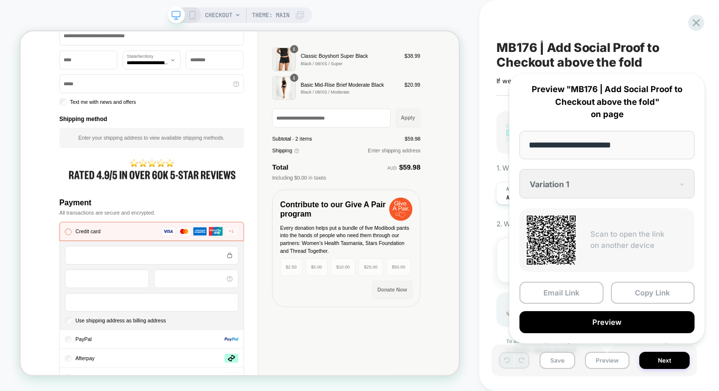
click at [489, 215] on div "MB176 | Add Social Proof to Checkout above the fold If we add social proof mess…" at bounding box center [600, 195] width 240 height 391
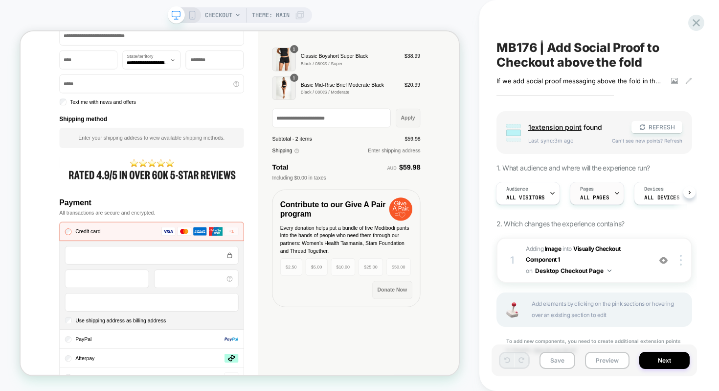
click at [587, 187] on span "Pages" at bounding box center [587, 188] width 14 height 7
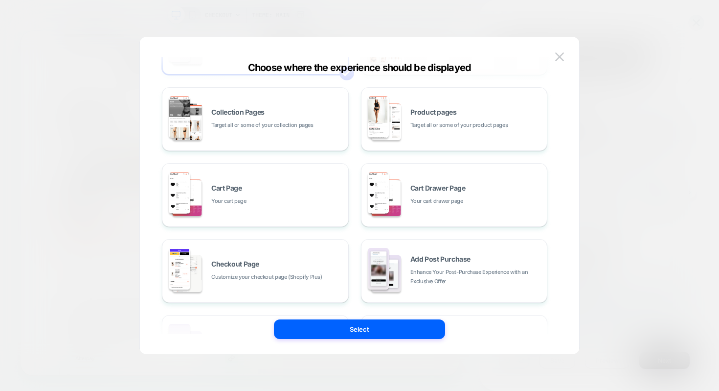
scroll to position [74, 0]
click at [282, 255] on div "Checkout Page Customize your checkout page (Shopify Plus)" at bounding box center [255, 272] width 176 height 54
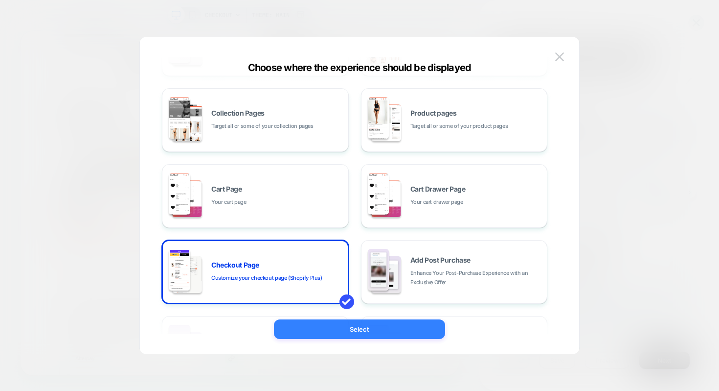
click at [318, 329] on button "Select" at bounding box center [359, 329] width 171 height 20
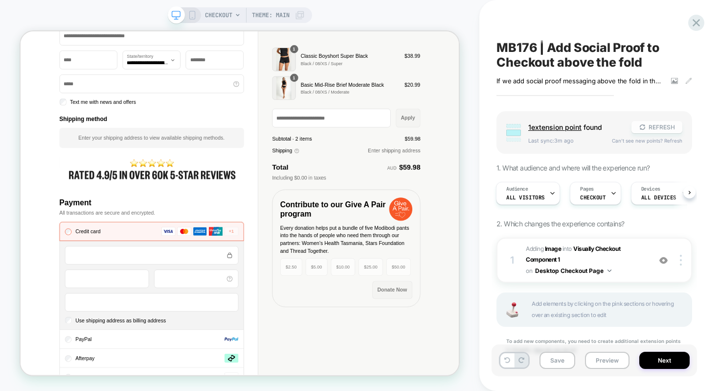
click at [650, 129] on button "REFRESH" at bounding box center [657, 127] width 51 height 12
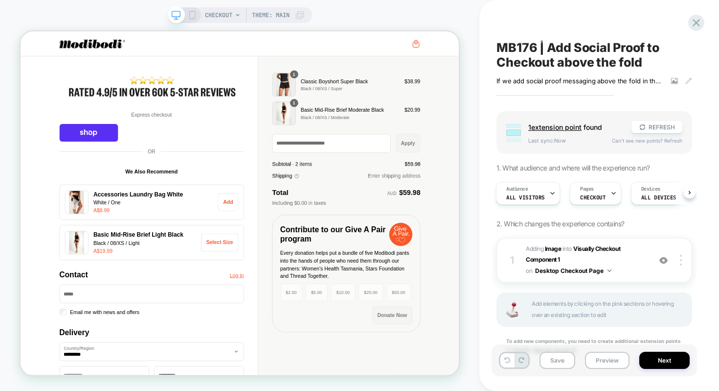
scroll to position [0, 1]
click at [590, 364] on button "Preview" at bounding box center [607, 359] width 45 height 17
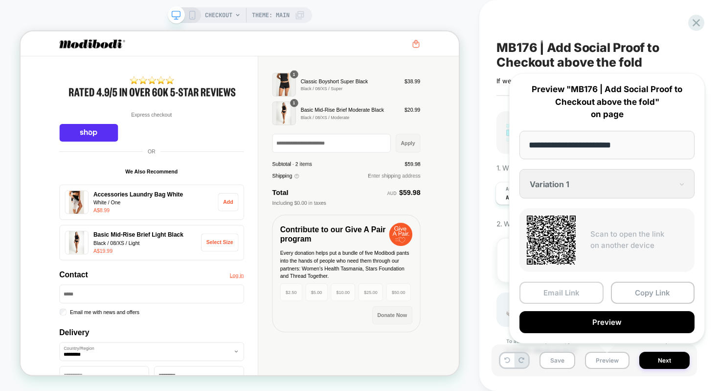
click at [573, 290] on button "Email Link" at bounding box center [562, 292] width 84 height 22
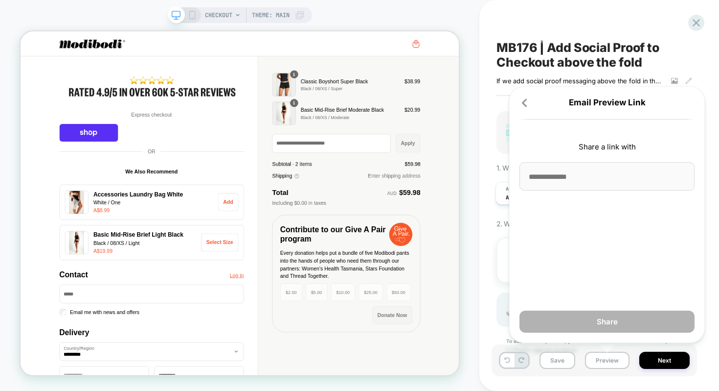
click at [561, 156] on div "Email Preview Link Share a link with Share" at bounding box center [607, 214] width 196 height 256
click at [561, 178] on input at bounding box center [607, 176] width 175 height 28
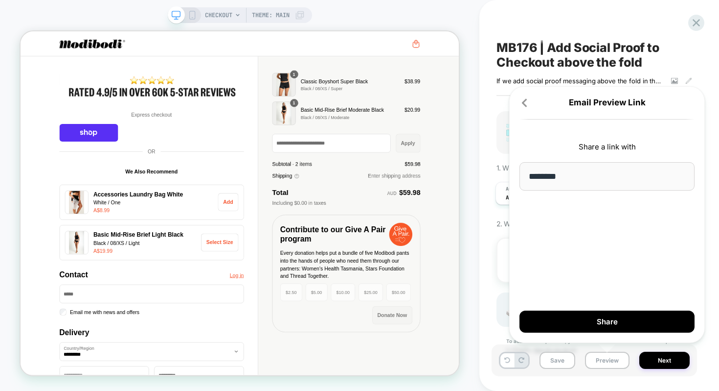
type input "********"
click at [700, 61] on div "MB176 | Add Social Proof to Checkout above the fold If we add social proof mess…" at bounding box center [600, 195] width 206 height 391
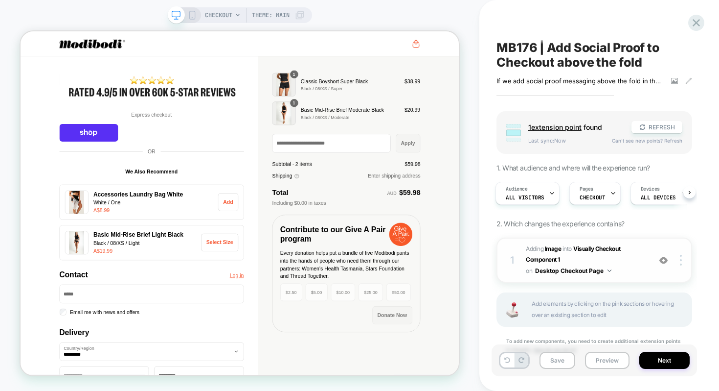
click at [587, 272] on button "Desktop Checkout Page" at bounding box center [573, 270] width 76 height 12
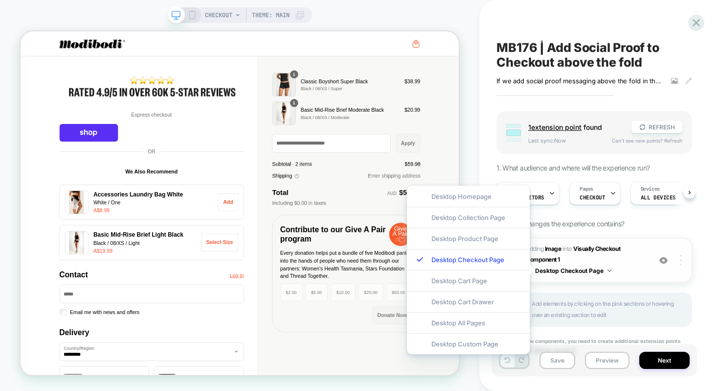
click at [683, 257] on div at bounding box center [682, 259] width 19 height 11
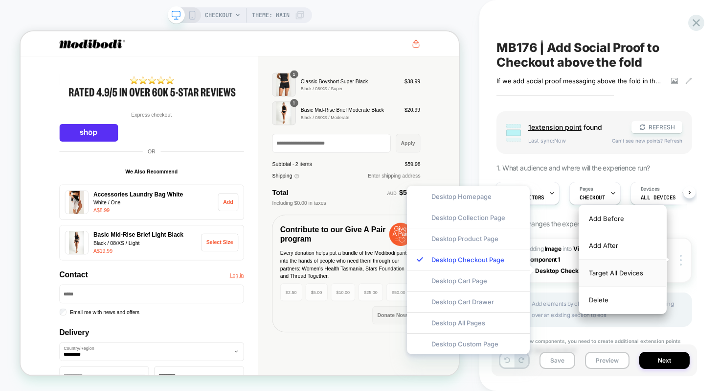
click at [645, 275] on div "Target All Devices" at bounding box center [622, 272] width 87 height 27
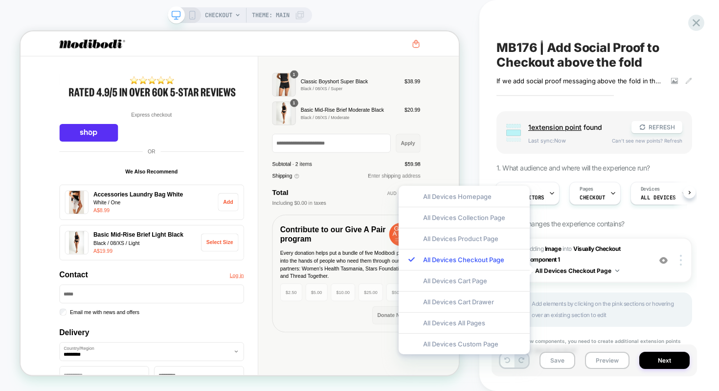
click at [688, 225] on div "Group 1 extension point found REFRESH Last sync: Now Can't see new points? Refr…" at bounding box center [595, 244] width 196 height 267
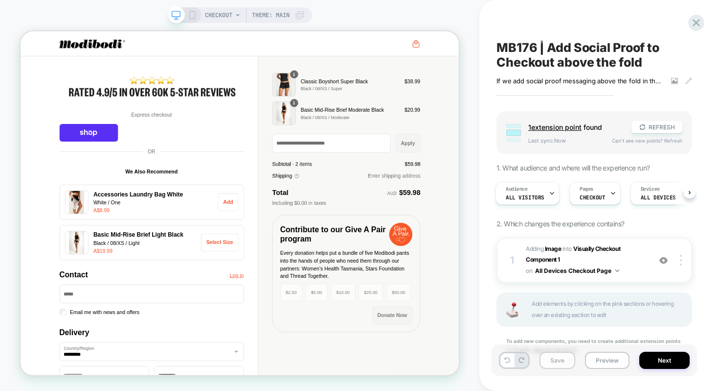
click at [555, 358] on button "Save" at bounding box center [558, 359] width 36 height 17
click at [650, 360] on button "Next" at bounding box center [665, 359] width 50 height 17
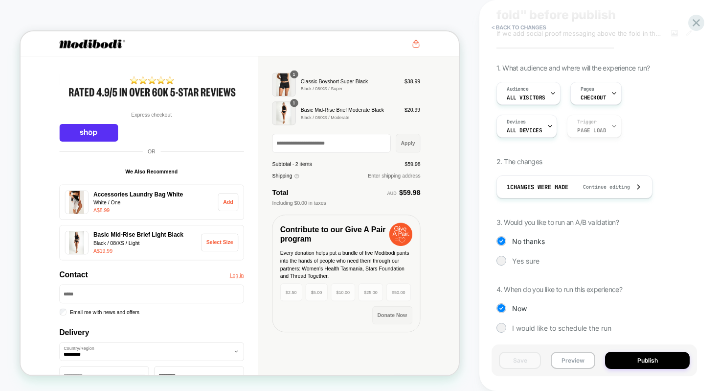
scroll to position [67, 0]
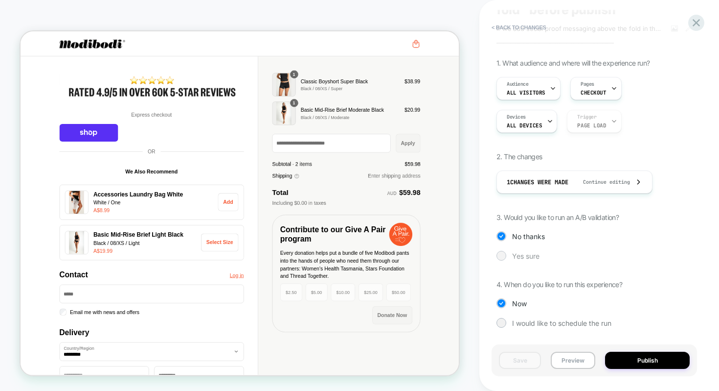
click at [532, 252] on span "Yes sure" at bounding box center [525, 256] width 27 height 8
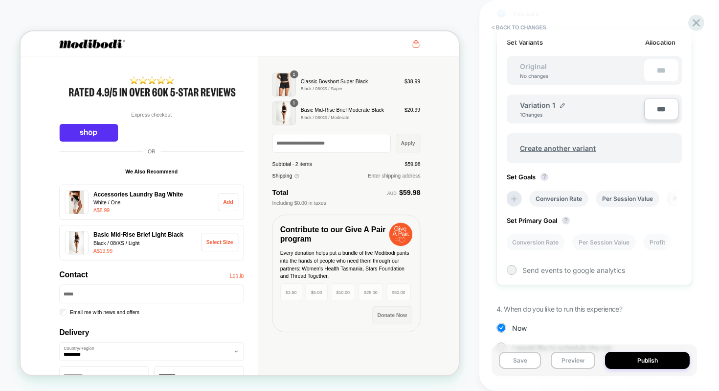
scroll to position [334, 0]
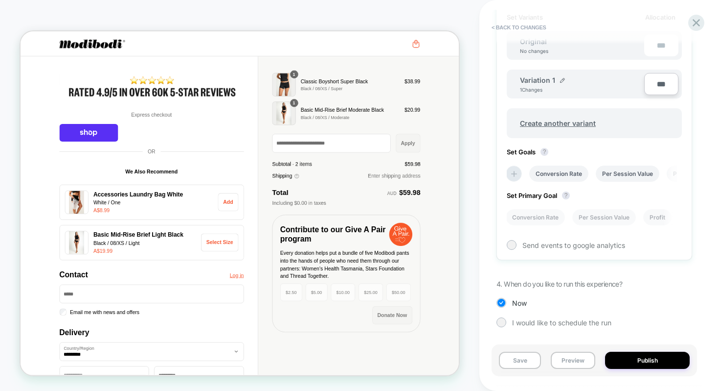
click at [566, 83] on div "Variation 1 1 Changes" at bounding box center [582, 84] width 124 height 17
click at [560, 80] on img at bounding box center [562, 80] width 5 height 5
click at [555, 82] on input "**********" at bounding box center [555, 84] width 71 height 19
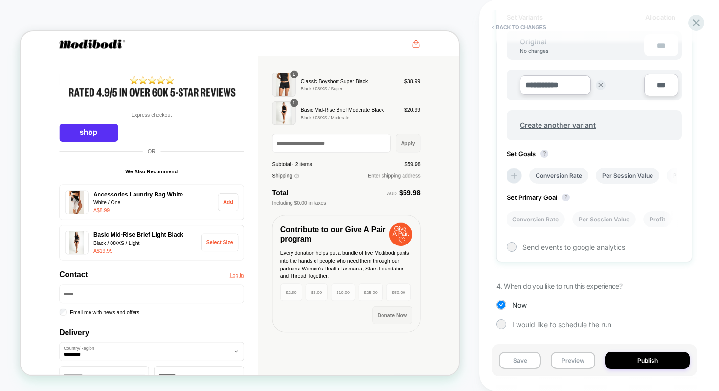
click at [555, 82] on input "**********" at bounding box center [555, 84] width 71 height 19
type input "**********"
click at [617, 82] on button "Save" at bounding box center [627, 85] width 32 height 15
click at [531, 242] on span "Send events to google analytics" at bounding box center [574, 245] width 103 height 8
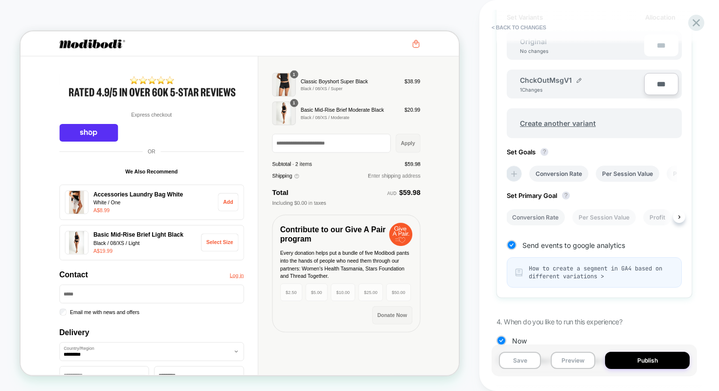
click at [524, 218] on li "Conversion Rate" at bounding box center [535, 217] width 59 height 16
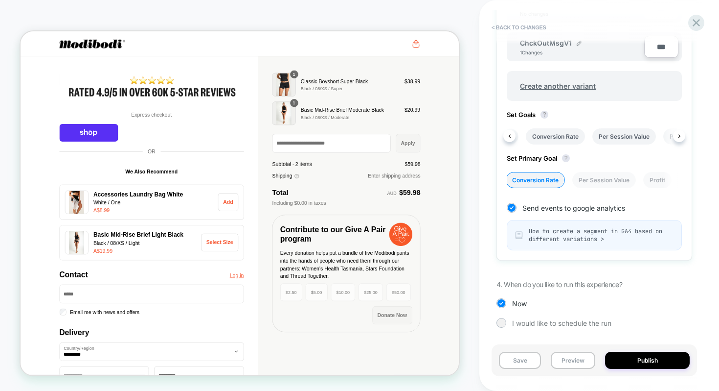
scroll to position [0, 0]
click at [517, 138] on icon at bounding box center [515, 137] width 10 height 10
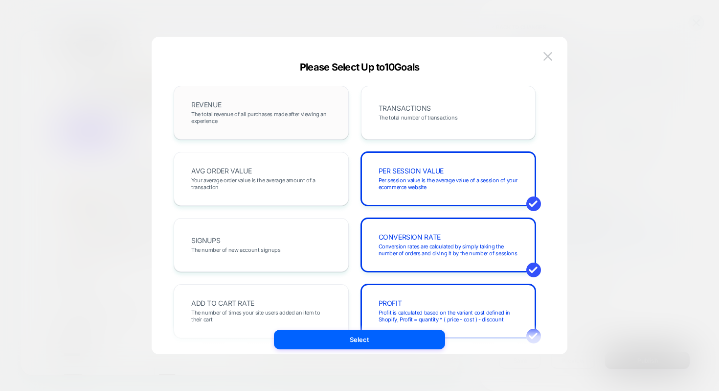
click at [345, 109] on div "REVENUE The total revenue of all purchases made after viewing an experience" at bounding box center [261, 113] width 175 height 54
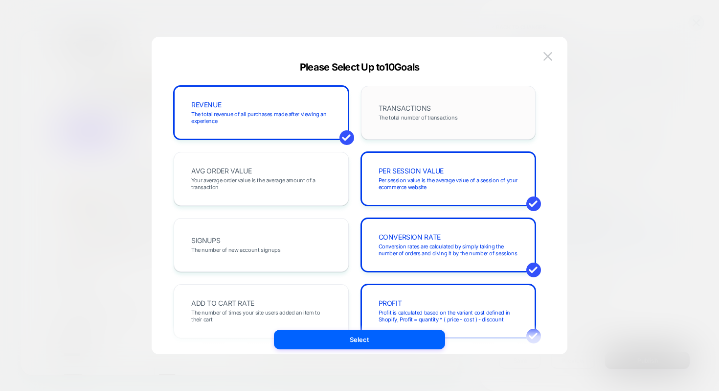
click at [405, 103] on div "TRANSACTIONS The total number of transactions" at bounding box center [448, 112] width 155 height 33
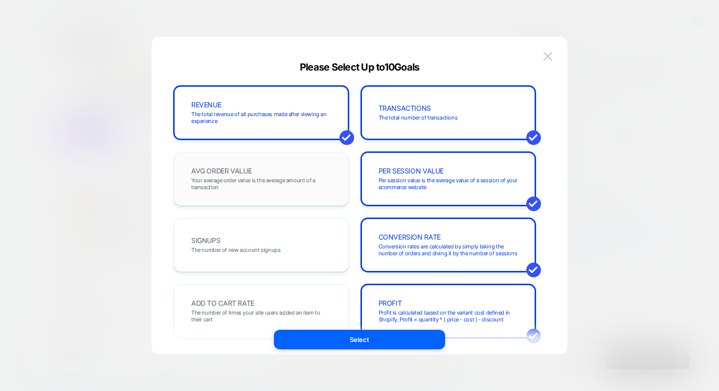
click at [318, 169] on div "AVG ORDER VALUE Your average order value is the average amount of a transaction" at bounding box center [261, 178] width 155 height 33
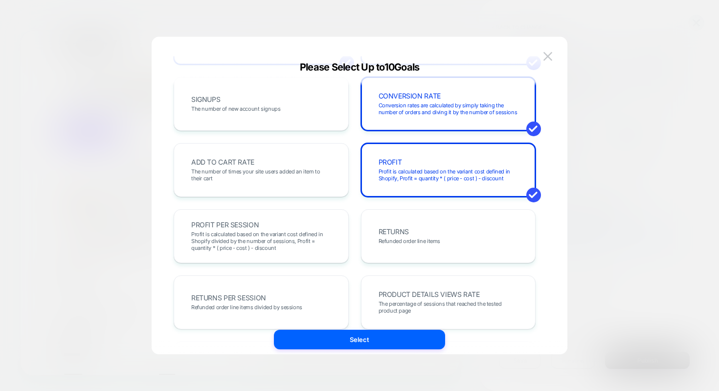
scroll to position [158, 0]
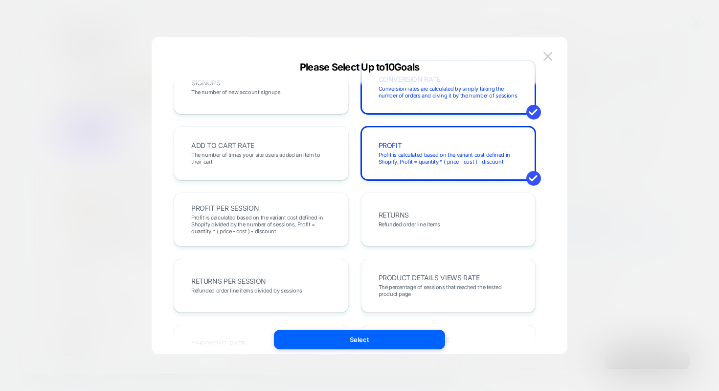
click at [318, 169] on div "ADD TO CART RATE The number of times your site users added an item to their cart" at bounding box center [261, 153] width 155 height 33
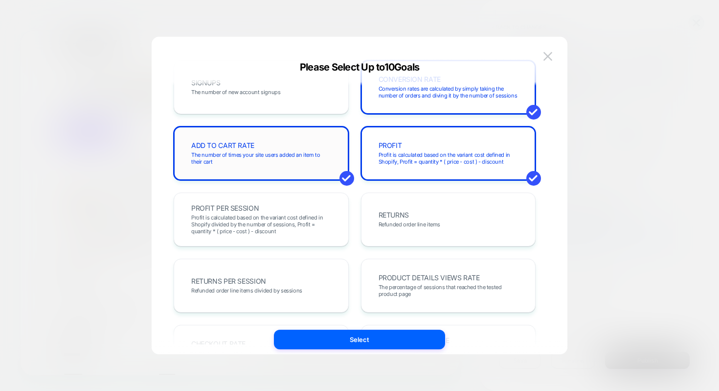
click at [318, 168] on div "ADD TO CART RATE The number of times your site users added an item to their cart" at bounding box center [261, 153] width 155 height 33
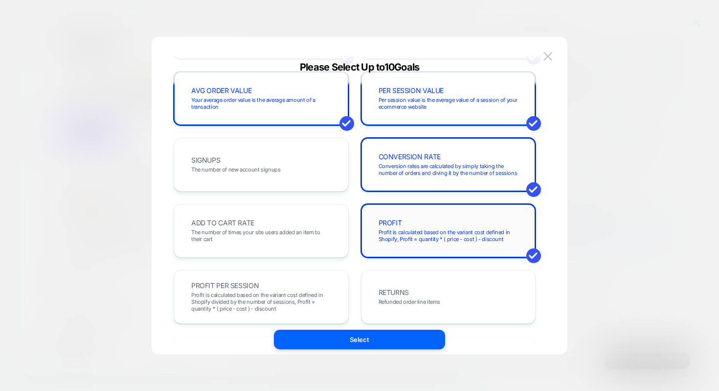
click at [400, 219] on span "PROFIT" at bounding box center [390, 222] width 23 height 7
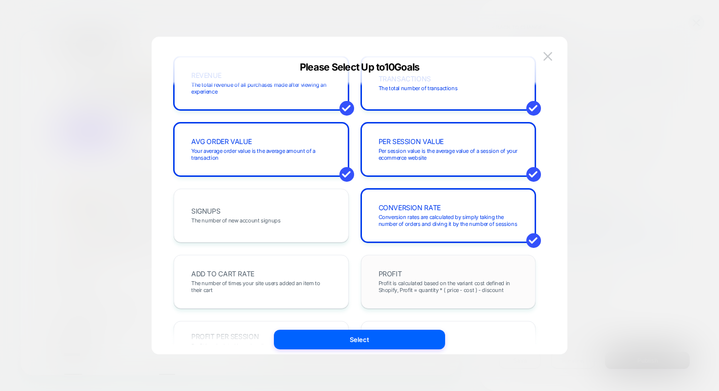
scroll to position [30, 0]
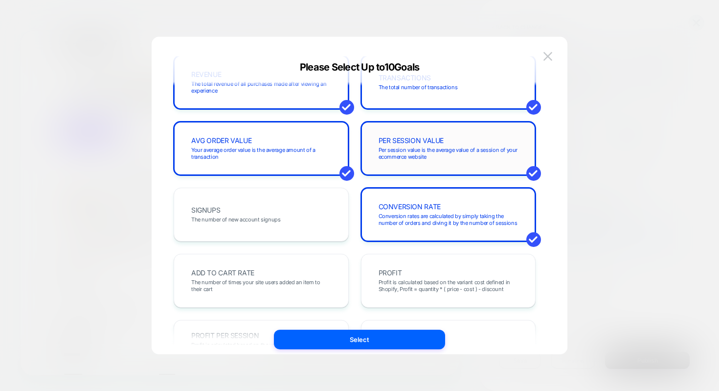
click at [429, 152] on span "Per session value is the average value of a session of your ecommerce website" at bounding box center [449, 153] width 140 height 14
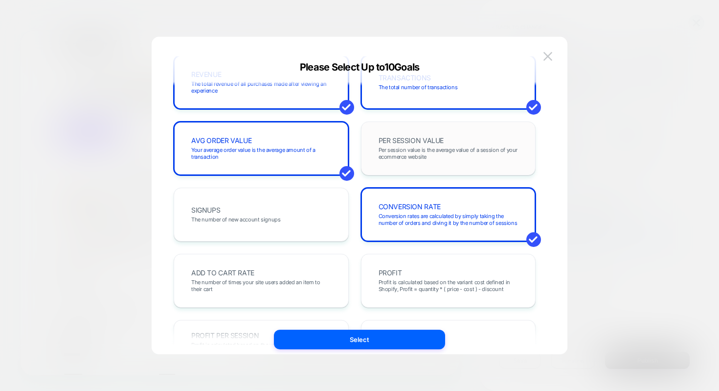
click at [429, 152] on span "Per session value is the average value of a session of your ecommerce website" at bounding box center [449, 153] width 140 height 14
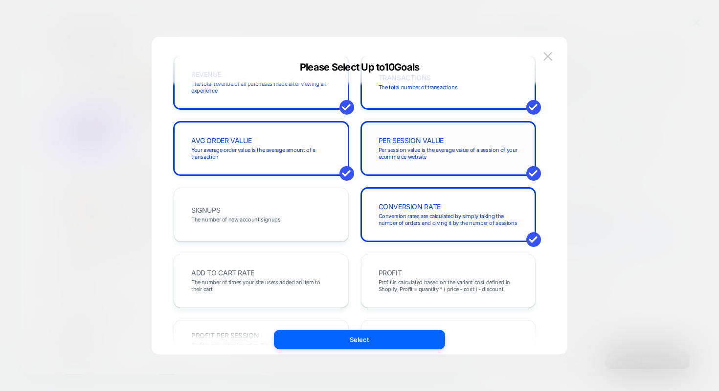
click at [429, 158] on span "Per session value is the average value of a session of your ecommerce website" at bounding box center [449, 153] width 140 height 14
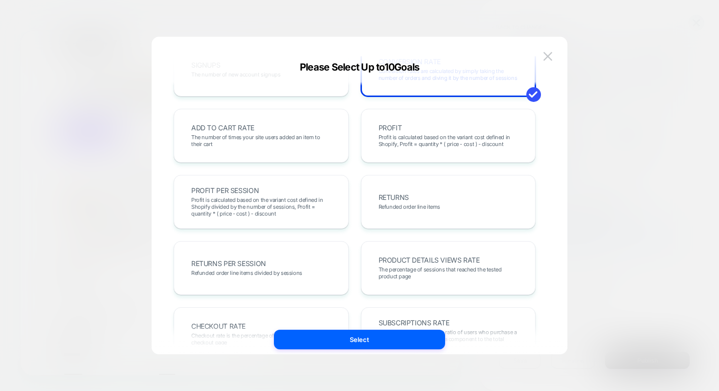
scroll to position [175, 0]
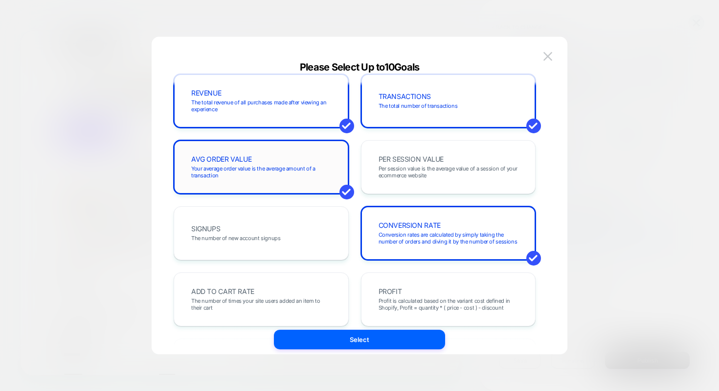
click at [302, 153] on div "AVG ORDER VALUE Your average order value is the average amount of a transaction" at bounding box center [261, 166] width 155 height 33
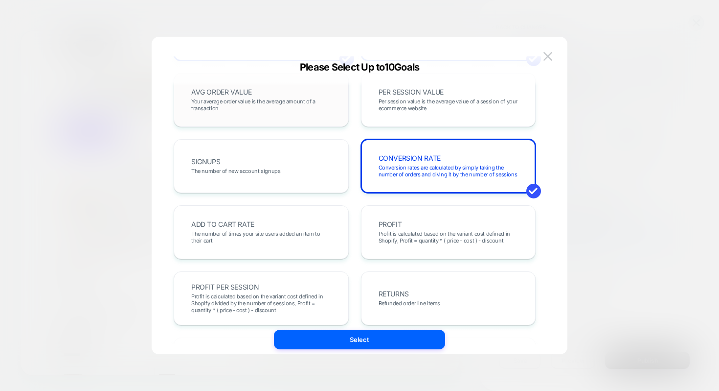
scroll to position [0, 0]
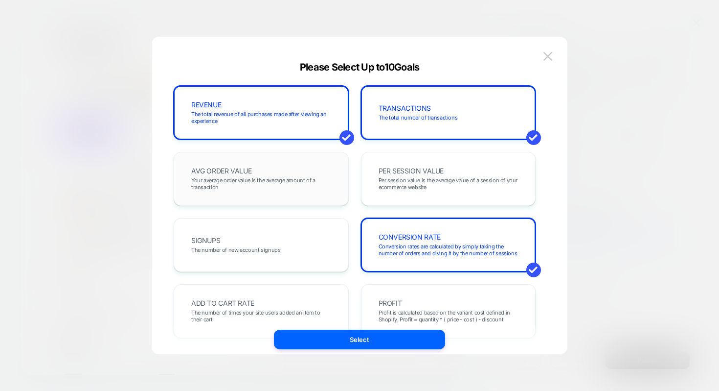
click at [296, 189] on span "Your average order value is the average amount of a transaction" at bounding box center [261, 184] width 140 height 14
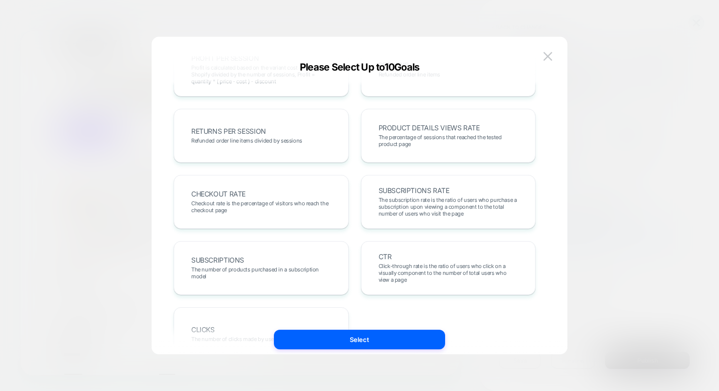
scroll to position [353, 0]
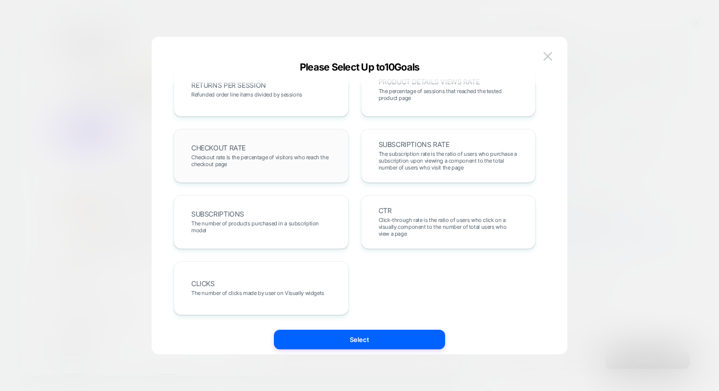
click at [307, 164] on span "Checkout rate is the percentage of visitors who reach the checkout page" at bounding box center [261, 161] width 140 height 14
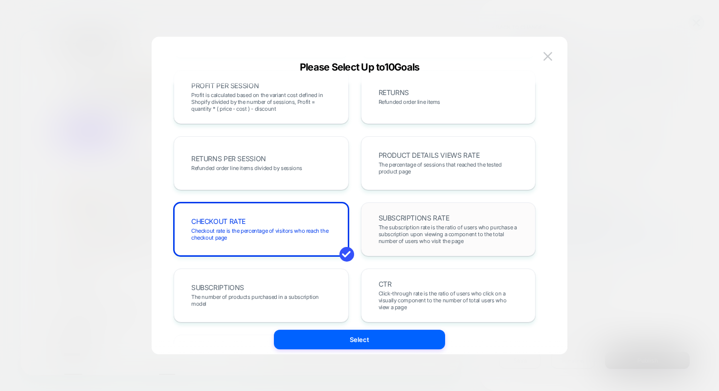
scroll to position [281, 0]
click at [299, 208] on div "CHECKOUT RATE Checkout rate is the percentage of visitors who reach the checkou…" at bounding box center [261, 228] width 175 height 54
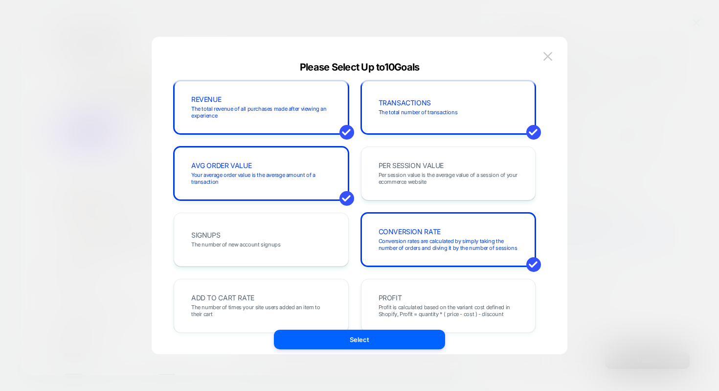
scroll to position [0, 0]
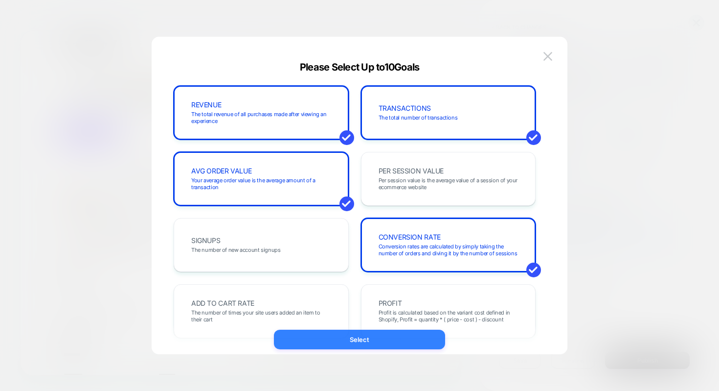
click at [380, 339] on button "Select" at bounding box center [359, 339] width 171 height 20
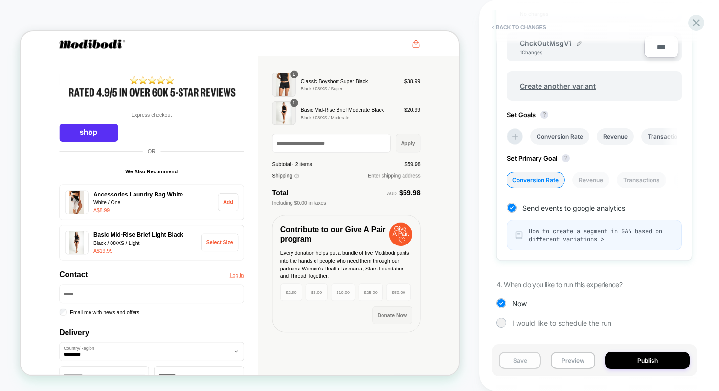
click at [519, 362] on button "Save" at bounding box center [520, 359] width 42 height 17
click at [571, 357] on button "Preview" at bounding box center [573, 359] width 45 height 17
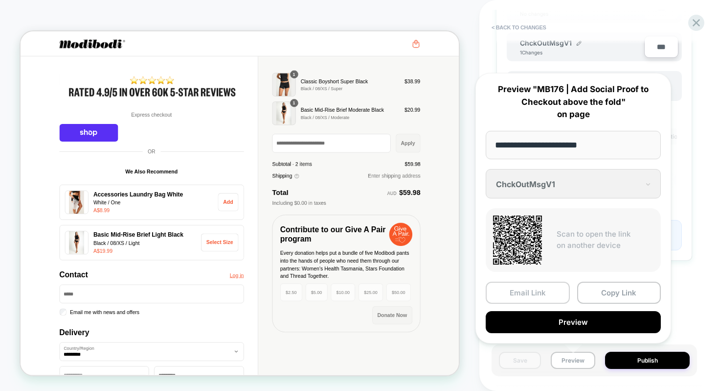
click at [550, 294] on button "Email Link" at bounding box center [528, 292] width 84 height 22
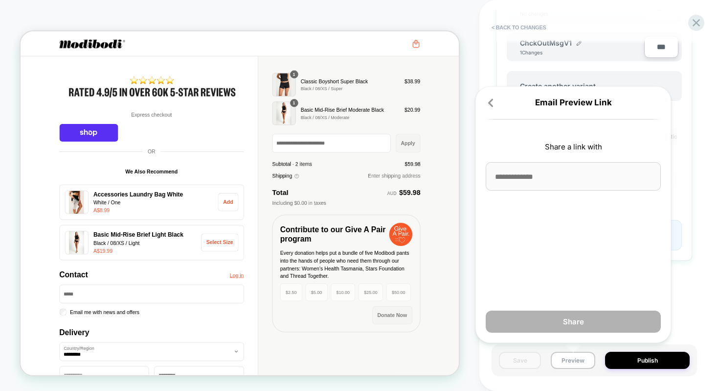
click at [535, 181] on input at bounding box center [573, 176] width 175 height 28
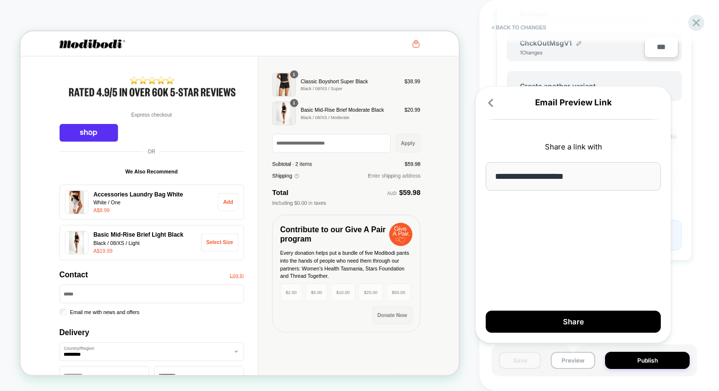
type input "**********"
click at [544, 207] on div "**********" at bounding box center [574, 214] width 196 height 256
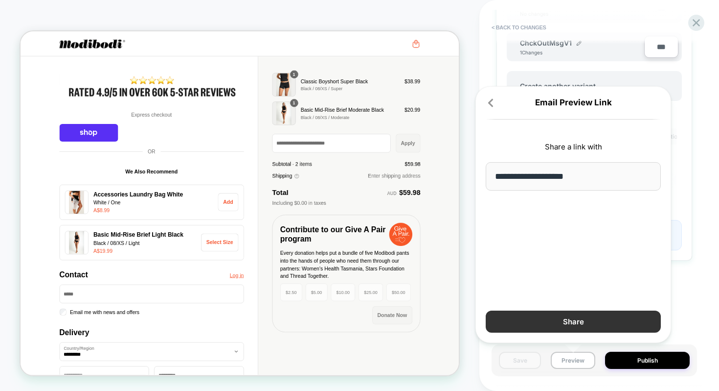
click at [549, 316] on button "Share" at bounding box center [573, 321] width 175 height 22
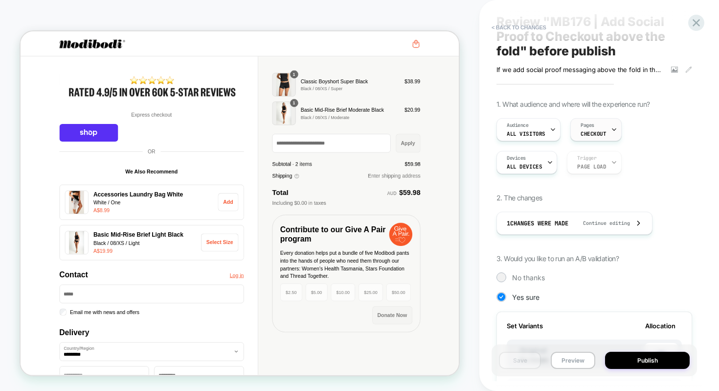
scroll to position [8, 0]
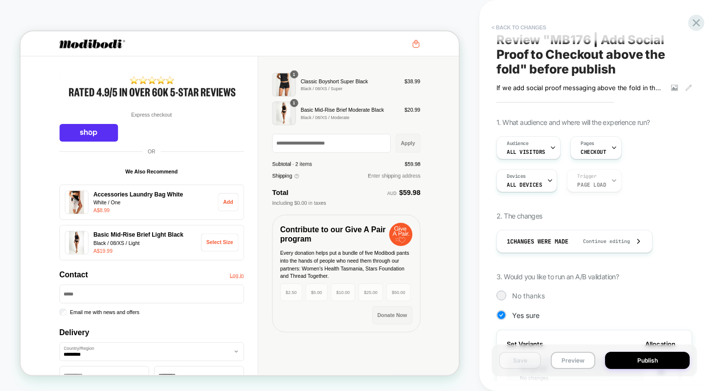
click at [512, 28] on button "< Back to changes" at bounding box center [519, 28] width 65 height 16
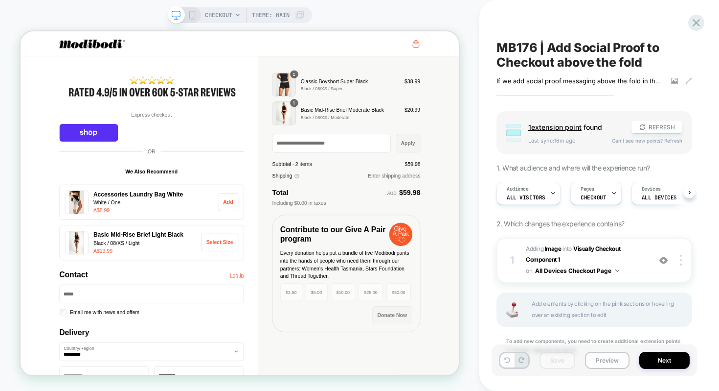
scroll to position [0, 0]
click at [558, 249] on b "Image" at bounding box center [553, 248] width 17 height 7
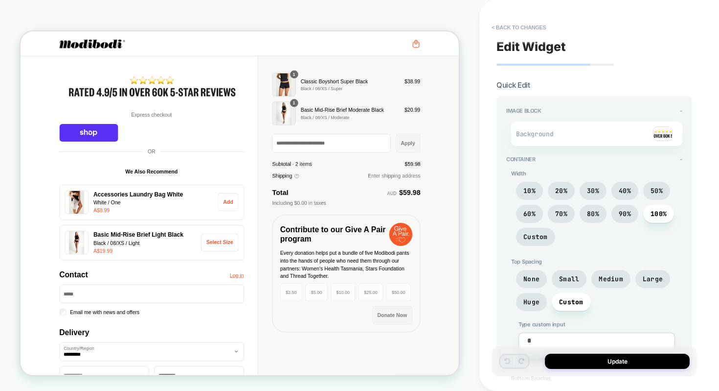
click at [660, 132] on img at bounding box center [663, 133] width 20 height 15
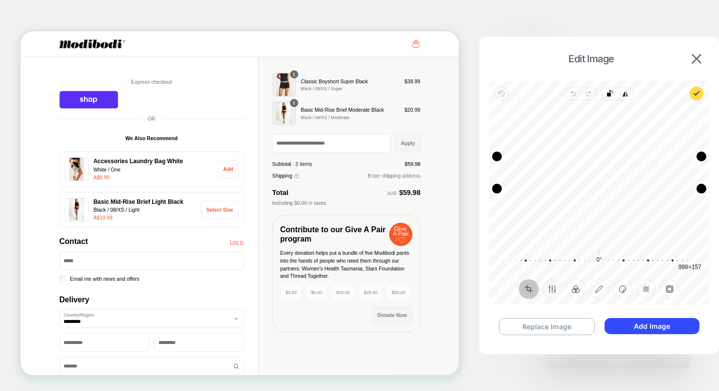
click at [613, 187] on div "Drag edge b" at bounding box center [599, 189] width 205 height 10
click at [611, 163] on div "Drag edge t" at bounding box center [599, 161] width 205 height 10
click at [651, 328] on button "Add Image" at bounding box center [652, 326] width 95 height 16
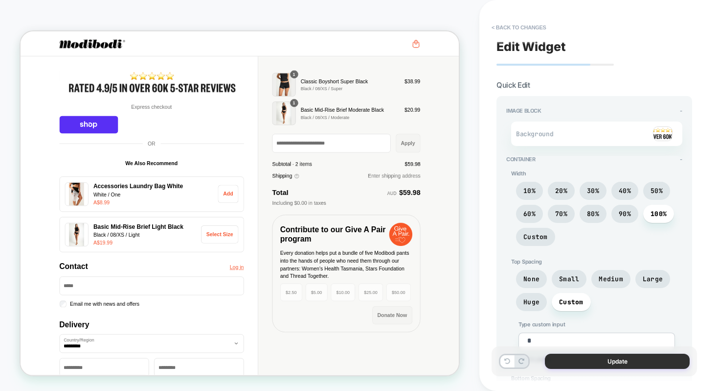
click at [610, 368] on button "Update" at bounding box center [617, 360] width 145 height 15
type textarea "*"
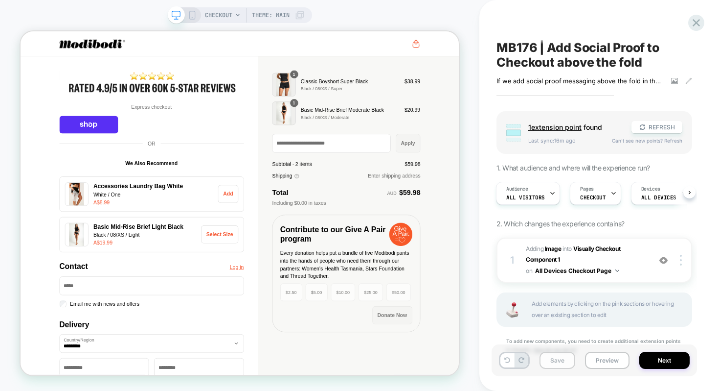
click at [557, 356] on button "Save" at bounding box center [558, 359] width 36 height 17
click at [613, 358] on button "Preview" at bounding box center [607, 359] width 45 height 17
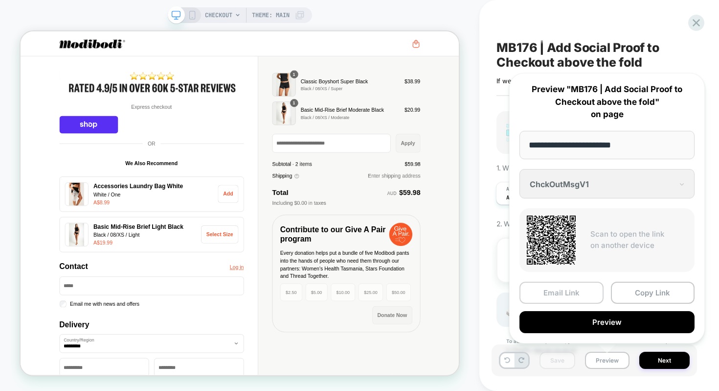
click at [574, 298] on button "Email Link" at bounding box center [562, 292] width 84 height 22
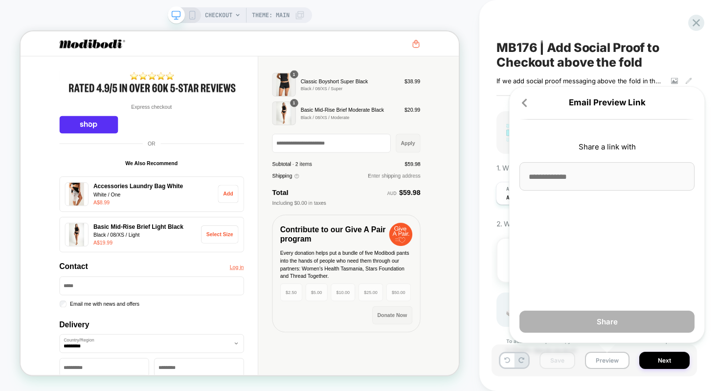
click at [528, 109] on div "Email Preview Link Share a link with Share" at bounding box center [607, 214] width 196 height 256
click at [526, 104] on icon at bounding box center [525, 103] width 10 height 10
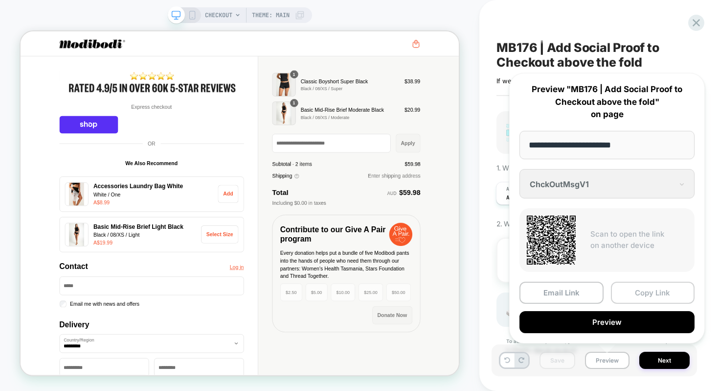
click at [629, 288] on button "Copy Link" at bounding box center [653, 292] width 84 height 22
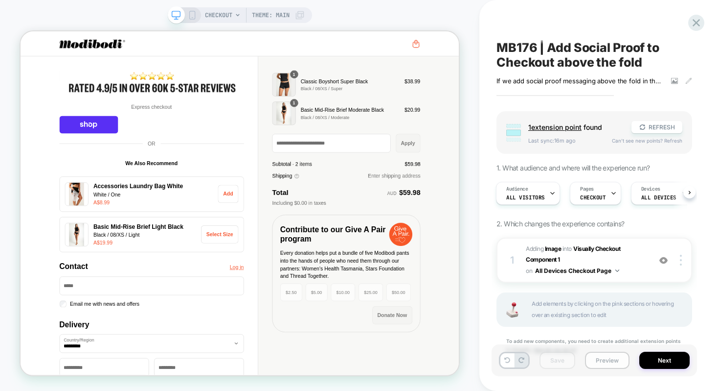
click at [602, 356] on button "Preview" at bounding box center [607, 359] width 45 height 17
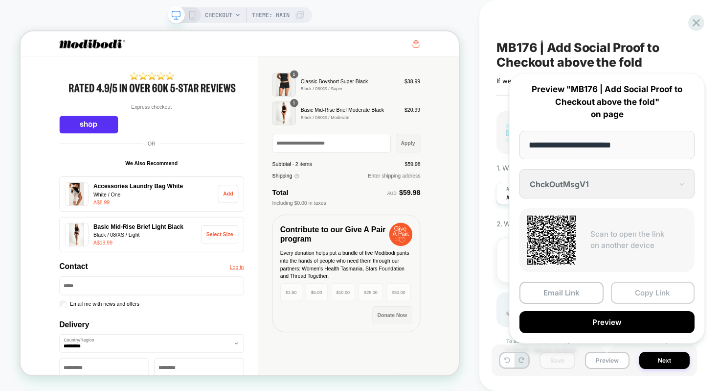
click at [633, 294] on button "Copy Link" at bounding box center [653, 292] width 84 height 22
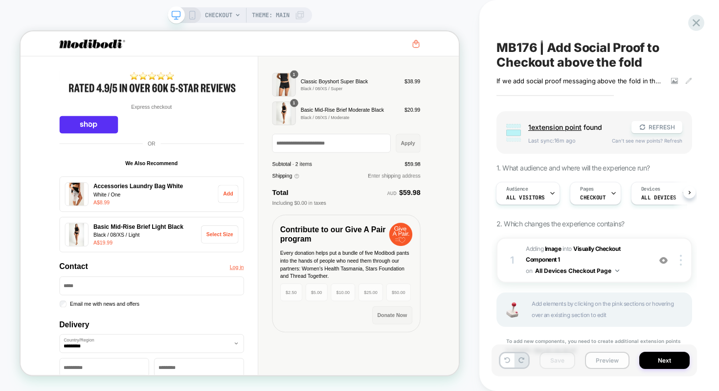
click at [601, 355] on button "Preview" at bounding box center [607, 359] width 45 height 17
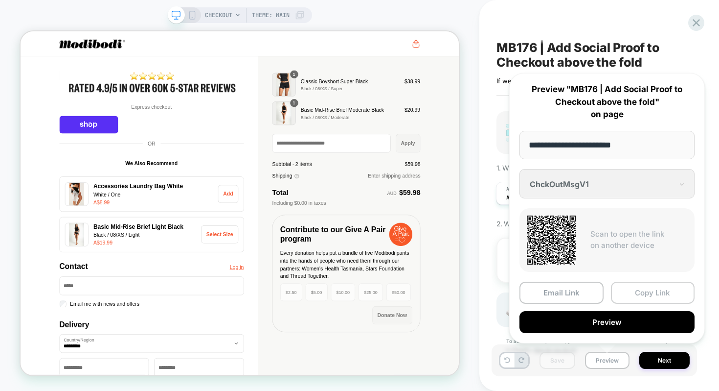
click at [644, 293] on button "Copy Link" at bounding box center [653, 292] width 84 height 22
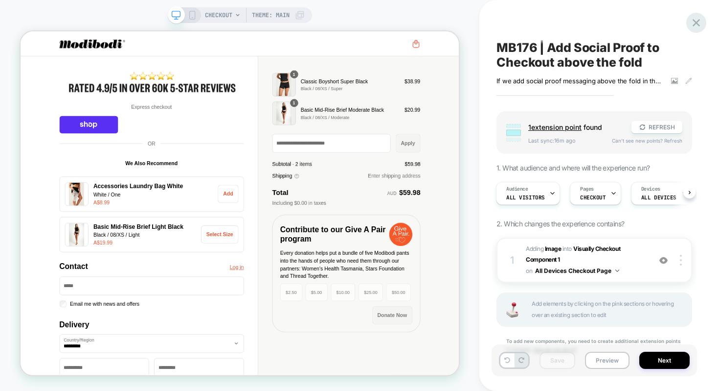
click at [694, 24] on icon at bounding box center [696, 22] width 7 height 7
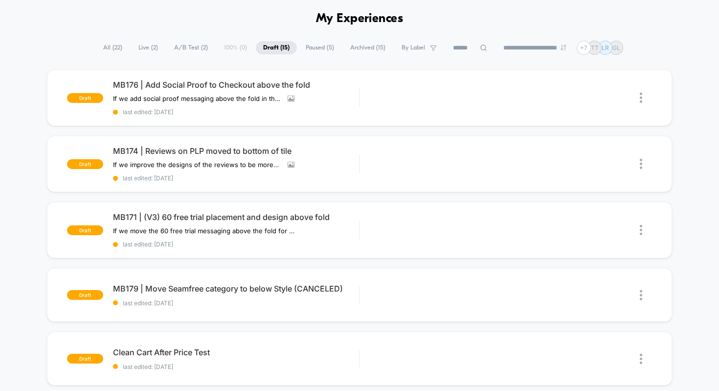
scroll to position [44, 0]
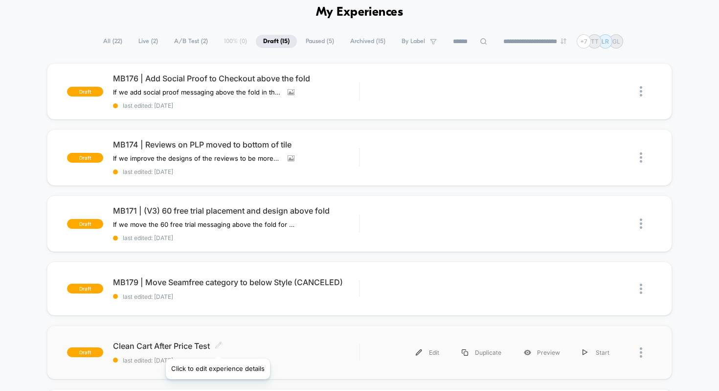
click at [220, 344] on icon at bounding box center [218, 344] width 7 height 7
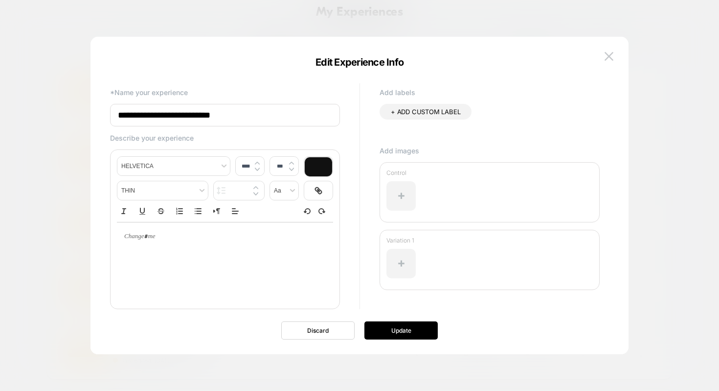
click at [279, 118] on input "**********" at bounding box center [225, 115] width 230 height 23
type input "**********"
click at [384, 334] on button "Update" at bounding box center [401, 330] width 73 height 18
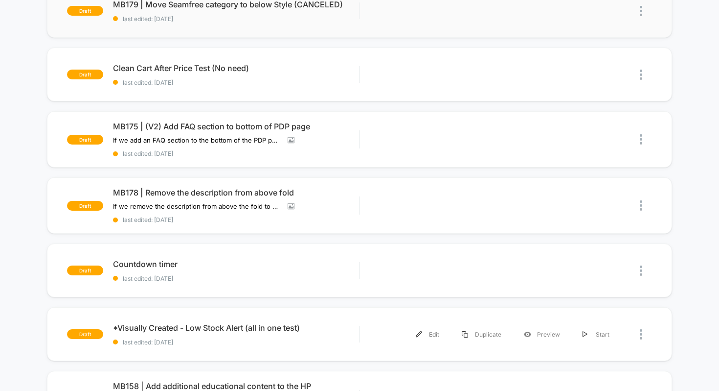
scroll to position [337, 0]
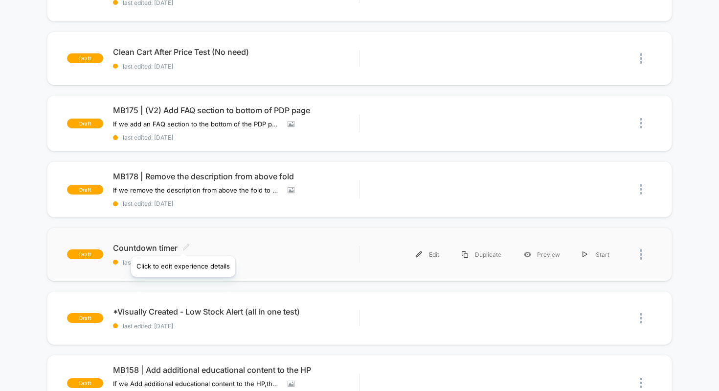
click at [184, 244] on icon at bounding box center [186, 247] width 6 height 6
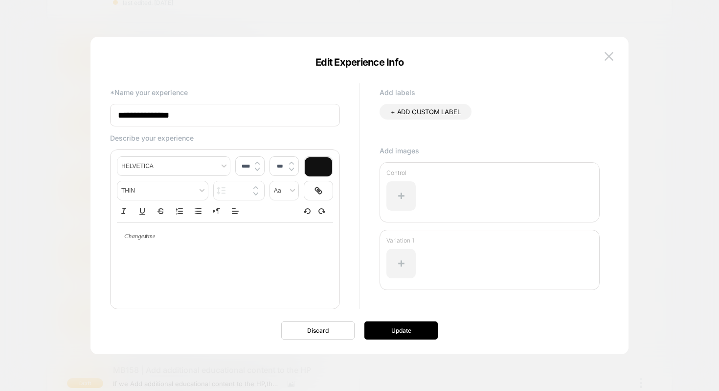
click at [323, 120] on input "**********" at bounding box center [225, 115] width 230 height 23
type input "**********"
click at [417, 329] on button "Update" at bounding box center [401, 330] width 73 height 18
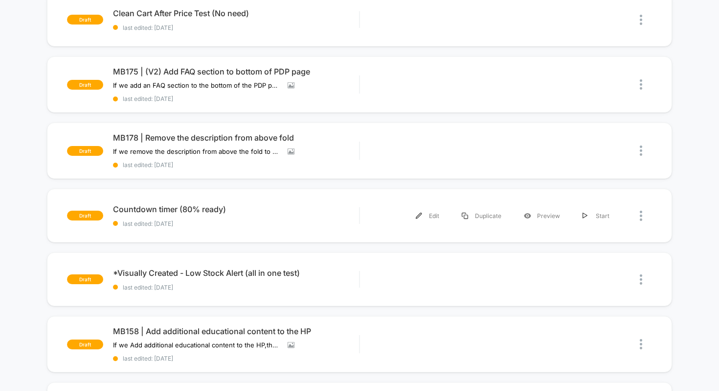
scroll to position [0, 0]
